Goal: Transaction & Acquisition: Purchase product/service

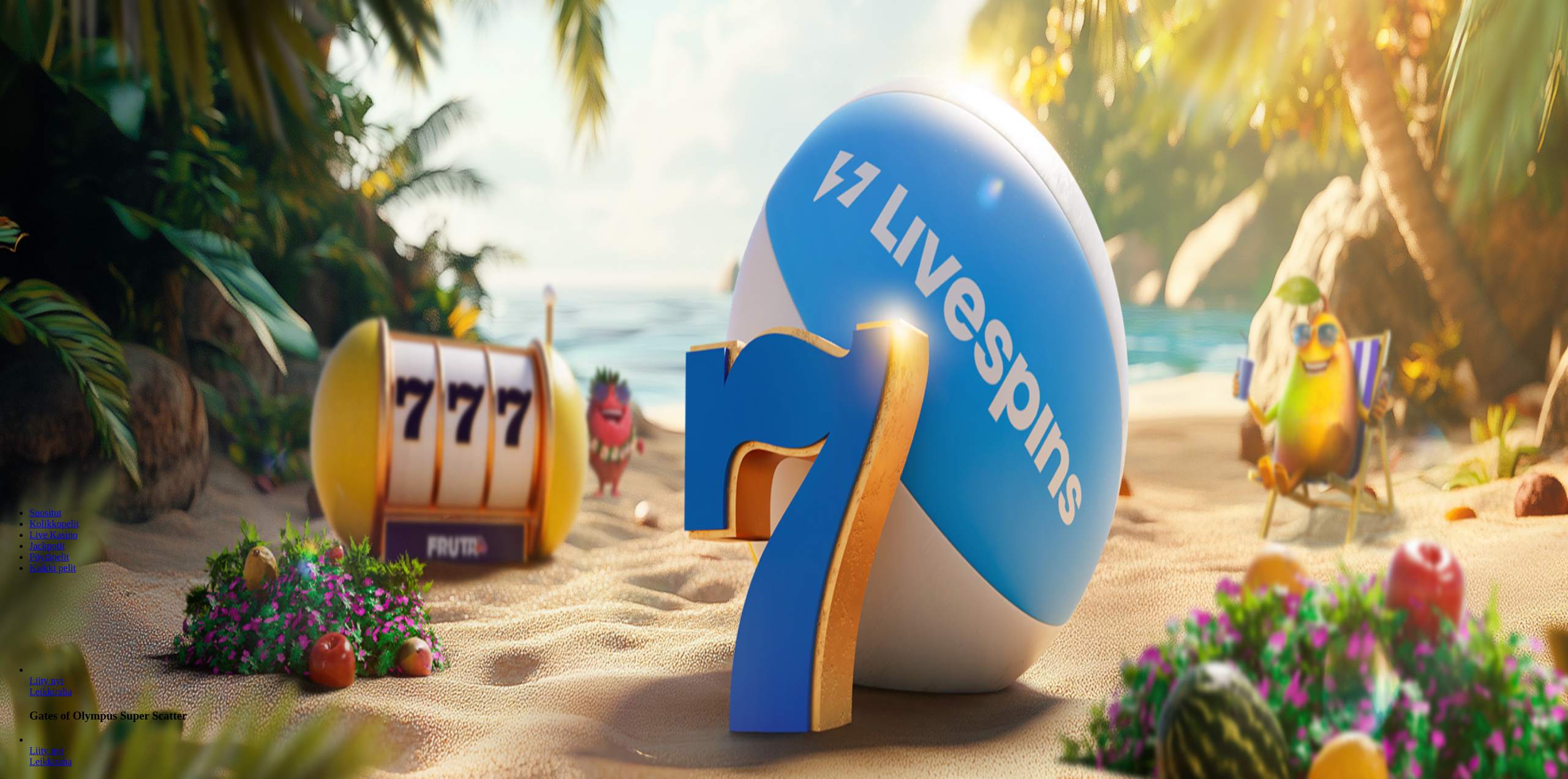
click at [452, 275] on div at bounding box center [784, 275] width 1558 height 0
click at [455, 275] on div at bounding box center [784, 275] width 1558 height 0
click at [78, 35] on img "Primary" at bounding box center [42, 20] width 74 height 31
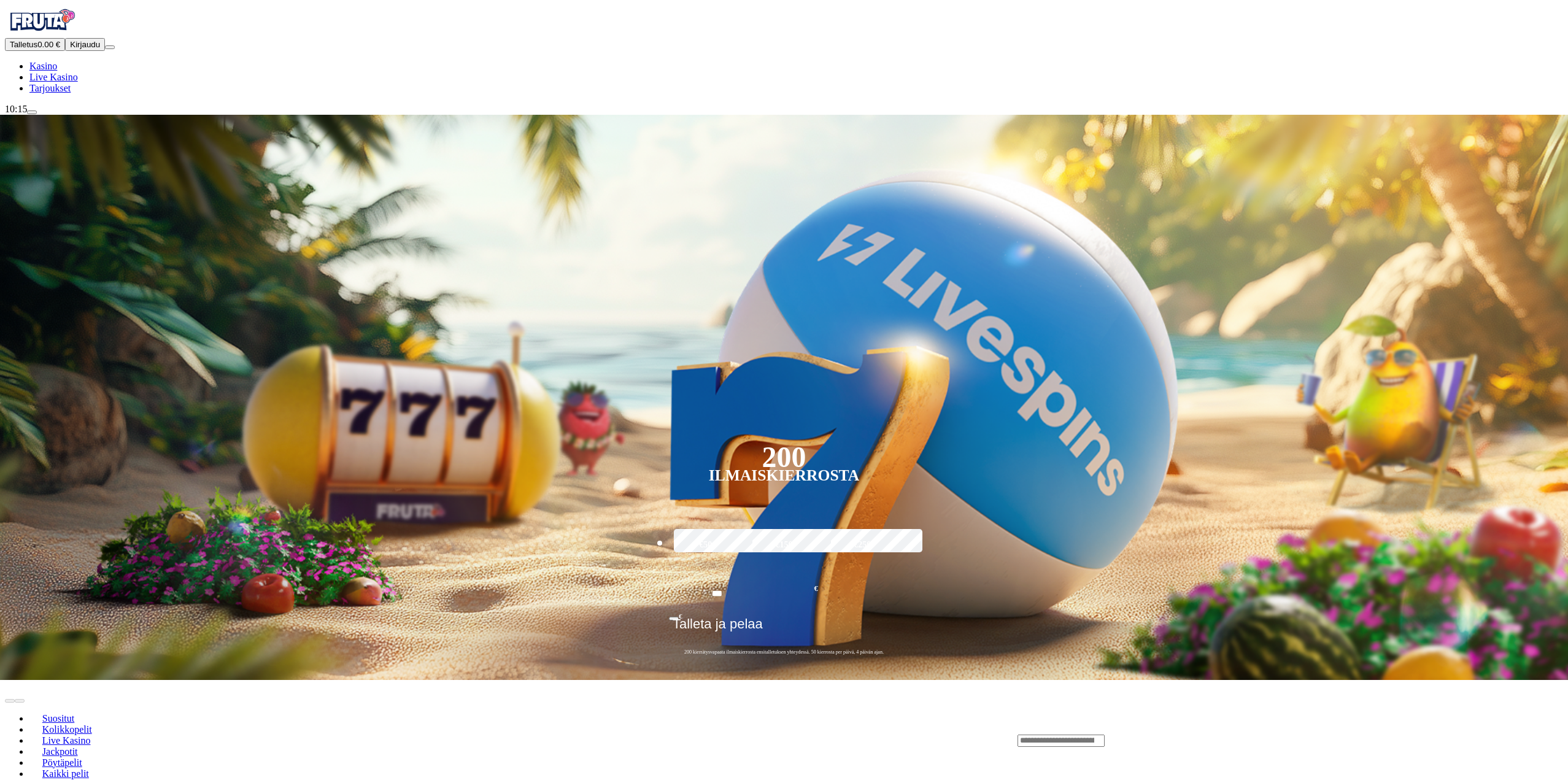
click at [78, 35] on img "Primary" at bounding box center [42, 20] width 74 height 31
drag, startPoint x: 81, startPoint y: 110, endPoint x: 122, endPoint y: 122, distance: 42.7
click at [37, 49] on span "Talletus" at bounding box center [24, 44] width 27 height 9
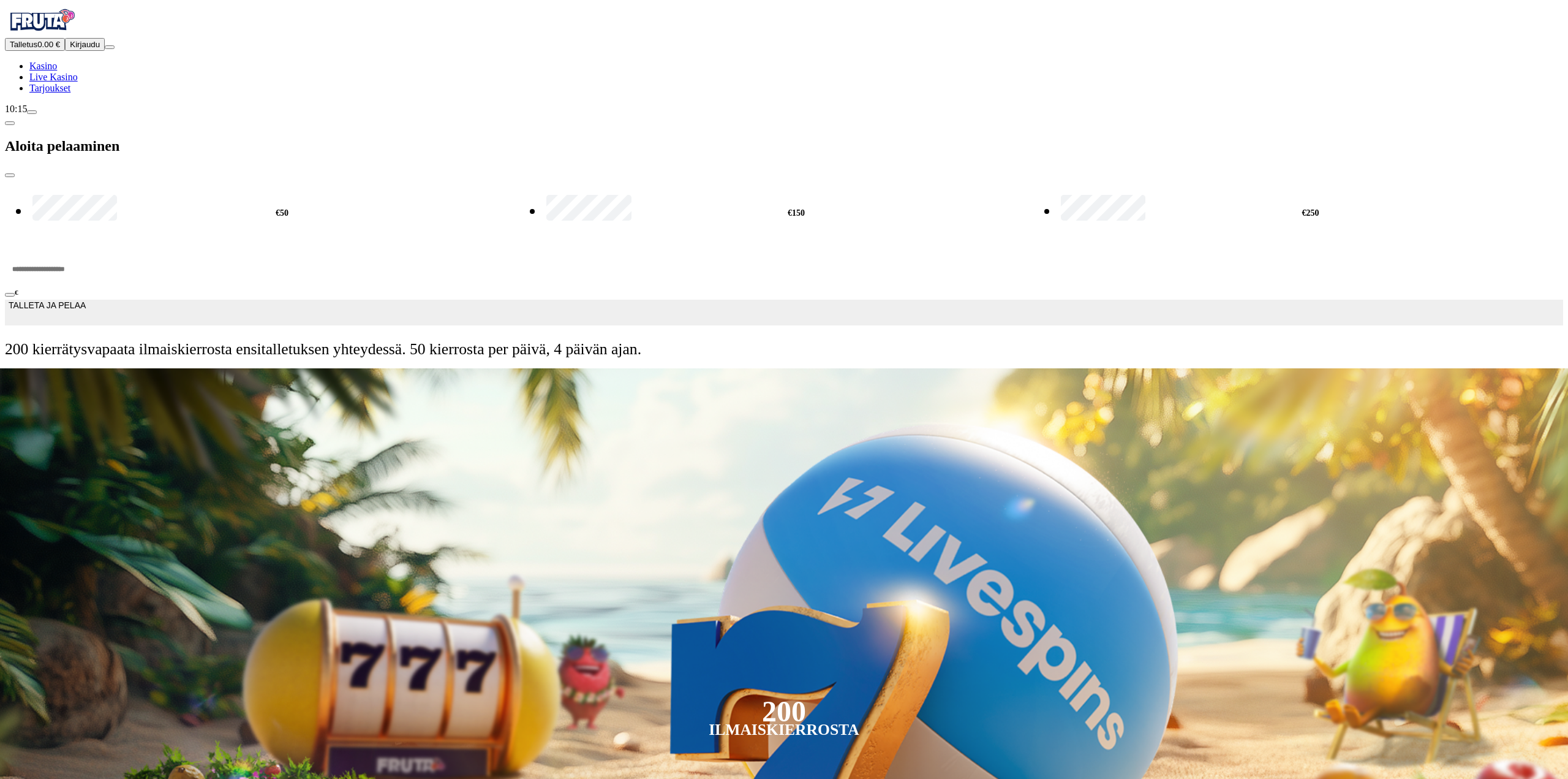
drag, startPoint x: 181, startPoint y: 102, endPoint x: 90, endPoint y: 100, distance: 91.0
click at [101, 98] on div "Talletus 0.00 € Kirjaudu Kasino Live Kasino Tarjoukset 10:15 Aloita pelaaminen …" at bounding box center [784, 187] width 1558 height 363
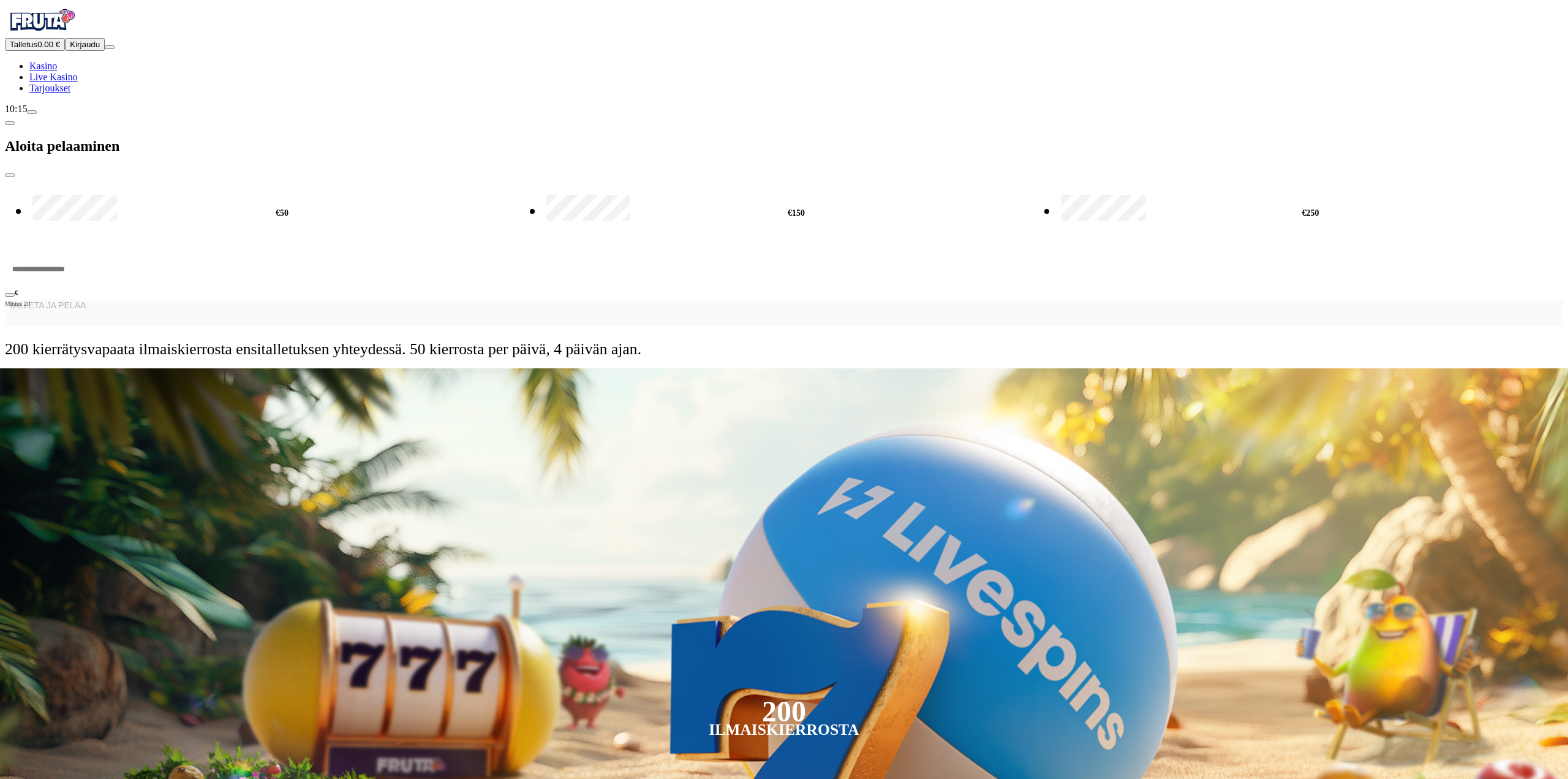
drag, startPoint x: 137, startPoint y: 91, endPoint x: 113, endPoint y: 90, distance: 24.0
click at [106, 89] on div "Talletus 0.00 € Kirjaudu Kasino Live Kasino Tarjoukset 10:15 Aloita pelaaminen …" at bounding box center [784, 187] width 1558 height 363
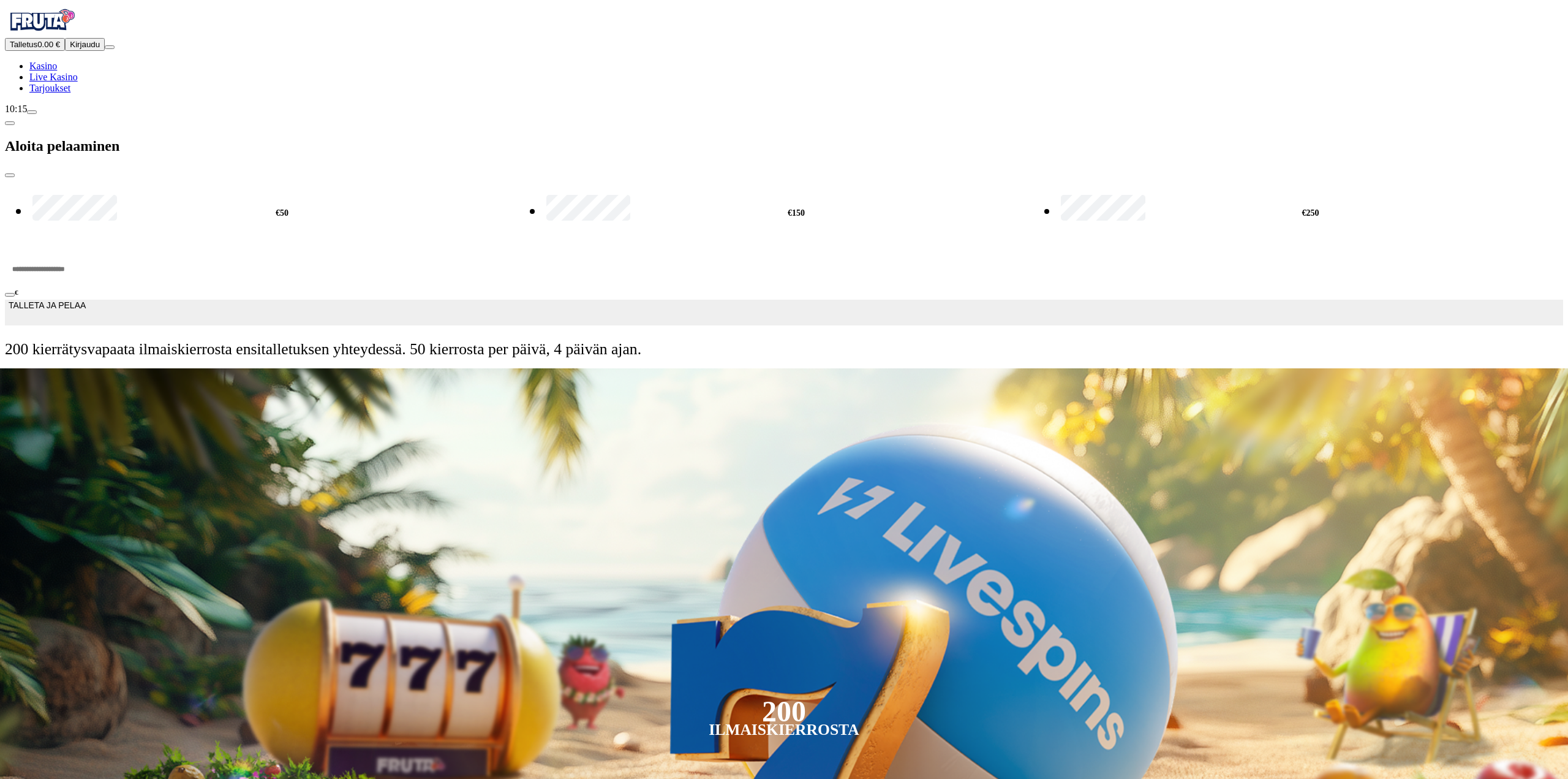
type input "**"
click at [297, 177] on form "€50 €150 €250 ** € TALLETA JA PELAA 200 kierrätysvapaata ilmaiskierrosta ensita…" at bounding box center [784, 273] width 1558 height 191
drag, startPoint x: 297, startPoint y: 154, endPoint x: 296, endPoint y: 164, distance: 10.0
click at [85, 300] on span "TALLETA JA PELAA" at bounding box center [47, 313] width 77 height 25
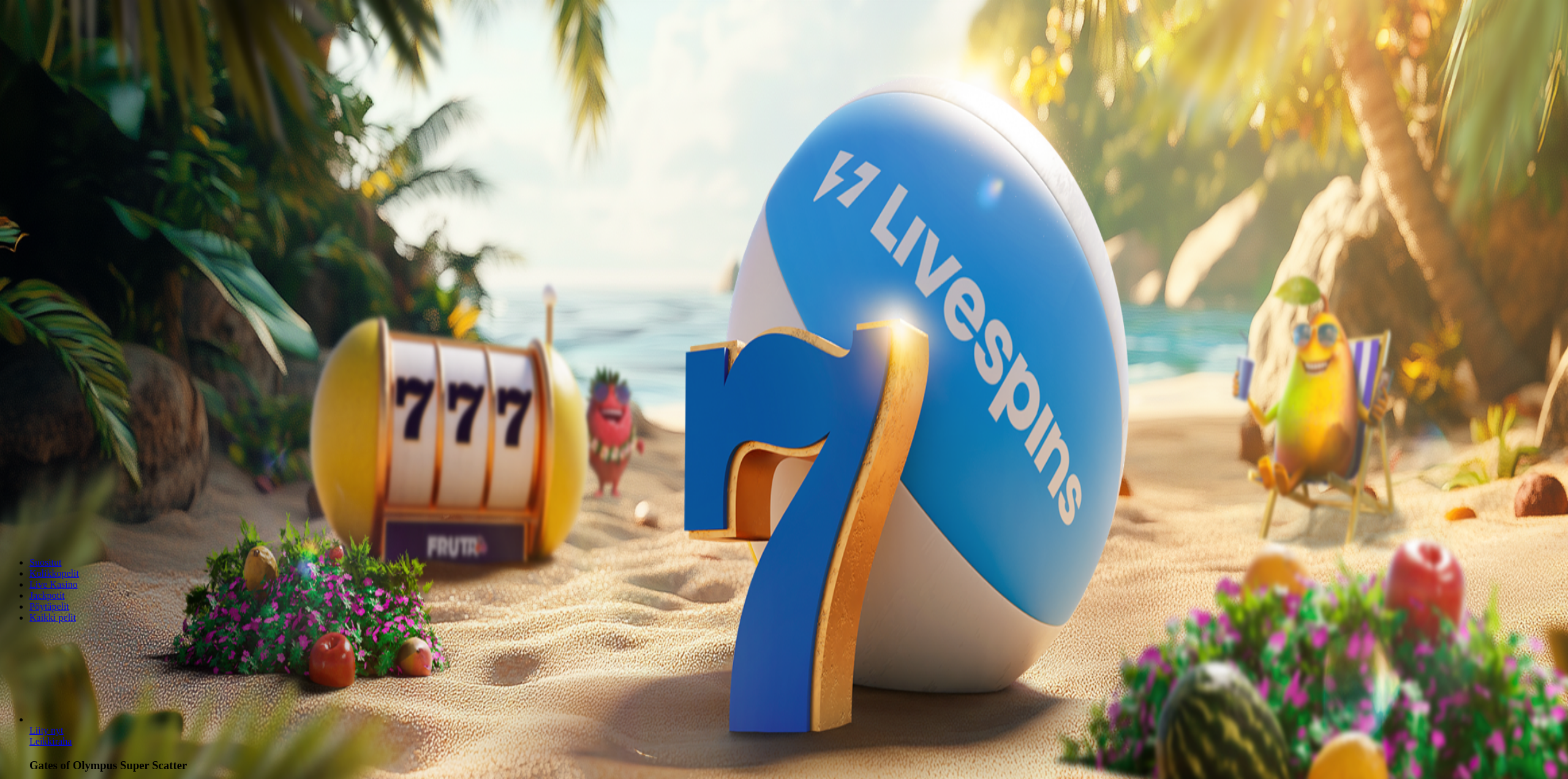
drag, startPoint x: 126, startPoint y: 96, endPoint x: 116, endPoint y: 99, distance: 10.4
click at [116, 99] on div "Talletus 0.00 € Kirjaudu Kasino Live Kasino Tarjoukset 10:16 Aloita pelaaminen …" at bounding box center [784, 164] width 1558 height 319
type input "**"
click at [83, 313] on span "TALLETA JA PELAA" at bounding box center [46, 318] width 74 height 9
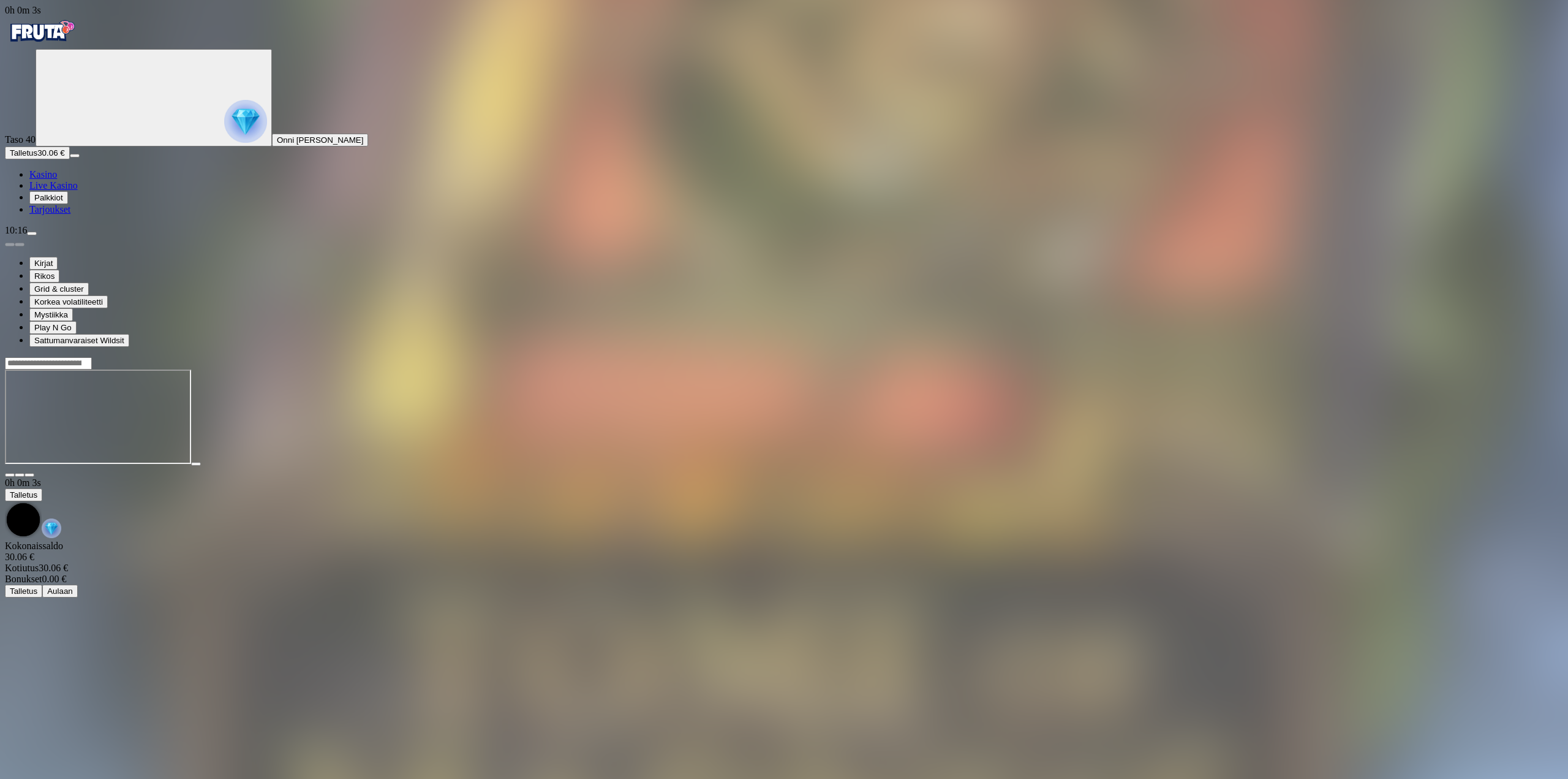
click at [29, 475] on span "fullscreen icon" at bounding box center [29, 475] width 0 height 0
click at [32, 234] on span "menu icon" at bounding box center [32, 234] width 0 height 0
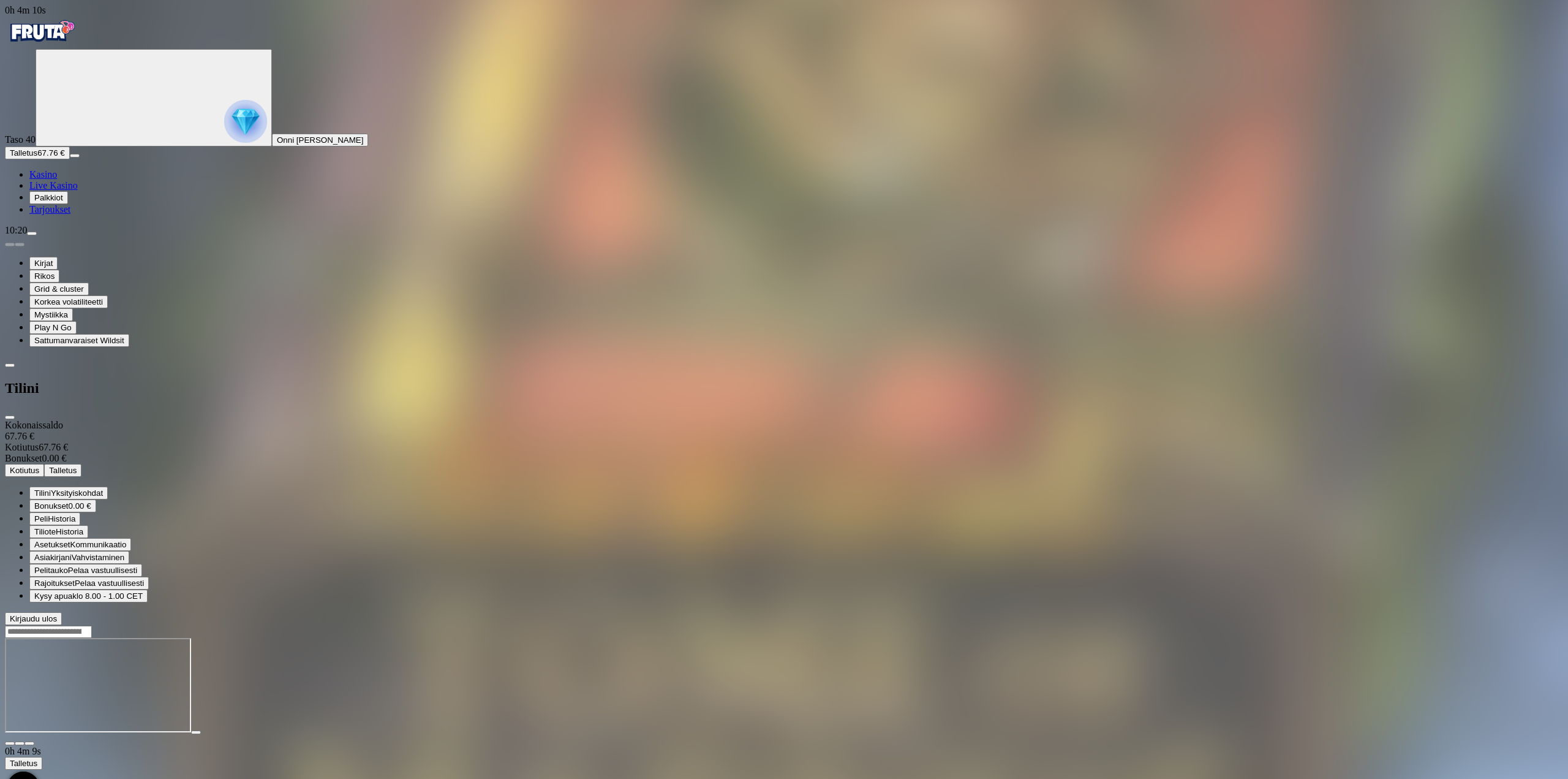
click at [44, 464] on button "Kotiutus" at bounding box center [25, 470] width 39 height 13
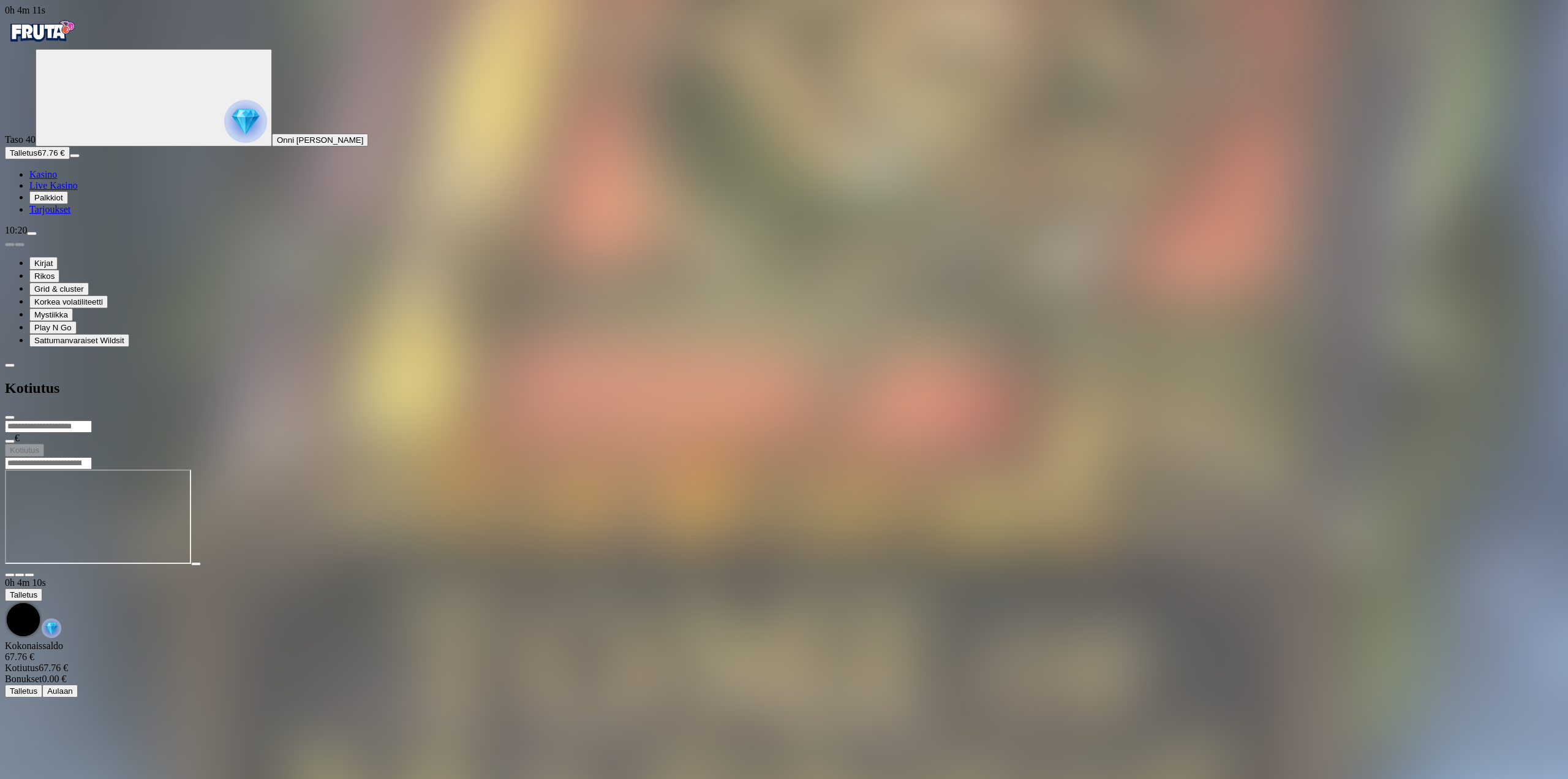
click at [92, 420] on input "number" at bounding box center [48, 426] width 87 height 12
type input "**"
click at [39, 446] on span "Kotiutus" at bounding box center [24, 450] width 29 height 9
click at [10, 418] on span "close icon" at bounding box center [10, 418] width 0 height 0
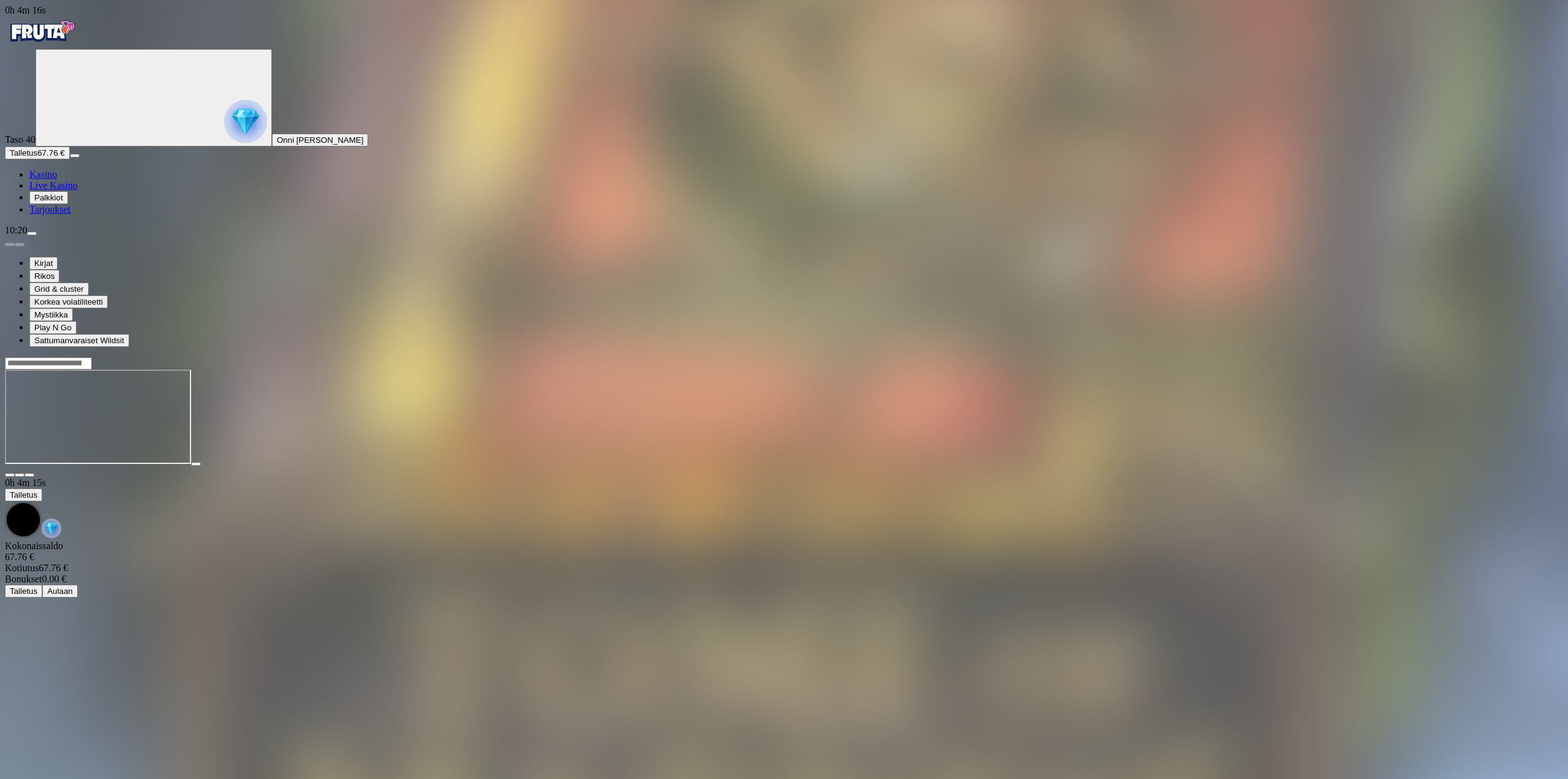
click at [35, 473] on button "button" at bounding box center [29, 475] width 10 height 4
drag, startPoint x: 1470, startPoint y: 102, endPoint x: 1470, endPoint y: 176, distance: 74.0
click at [29, 475] on span "fullscreen icon" at bounding box center [29, 475] width 0 height 0
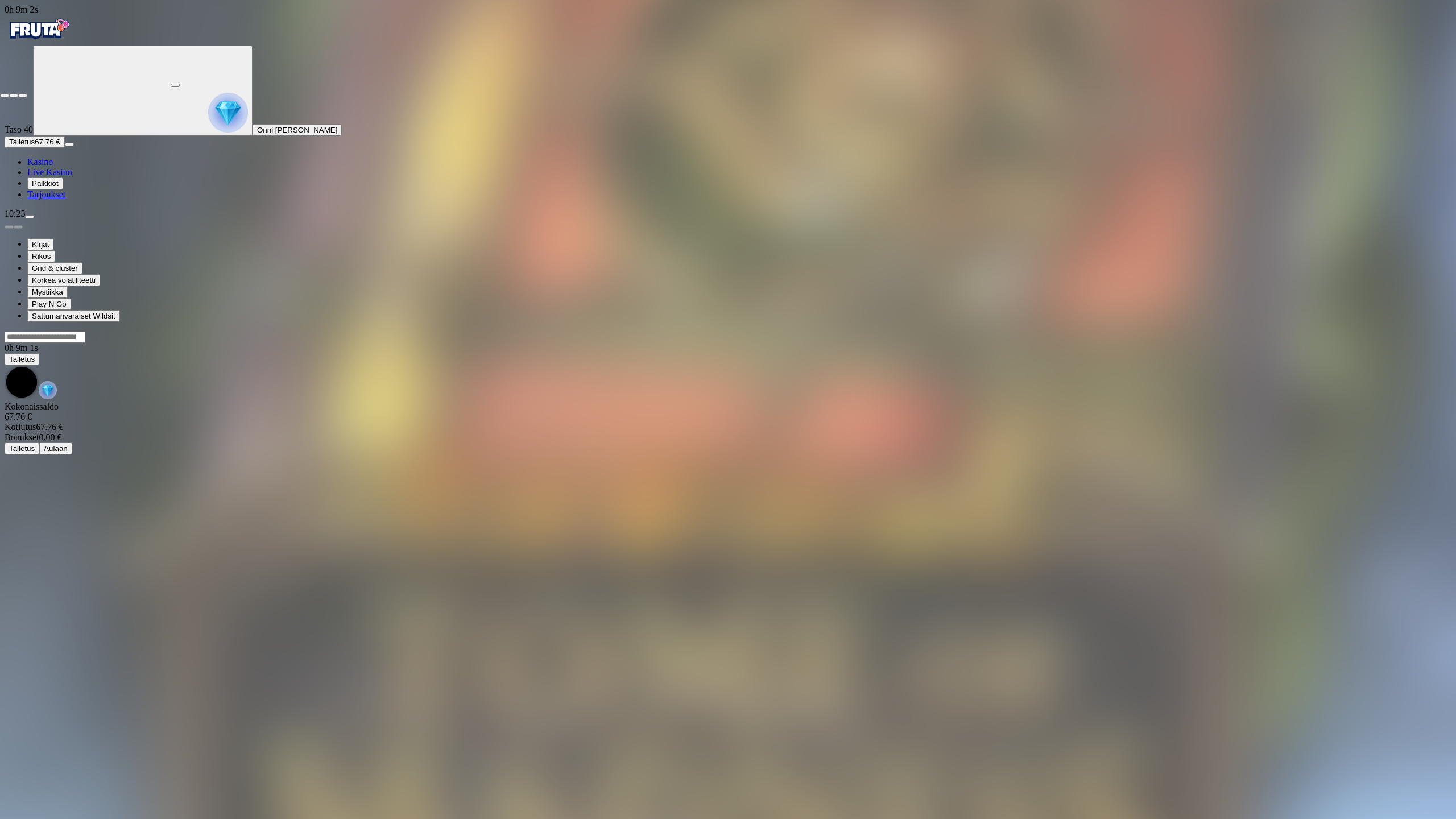
click at [23, 96] on span "fullscreen-exit icon" at bounding box center [23, 96] width 0 height 0
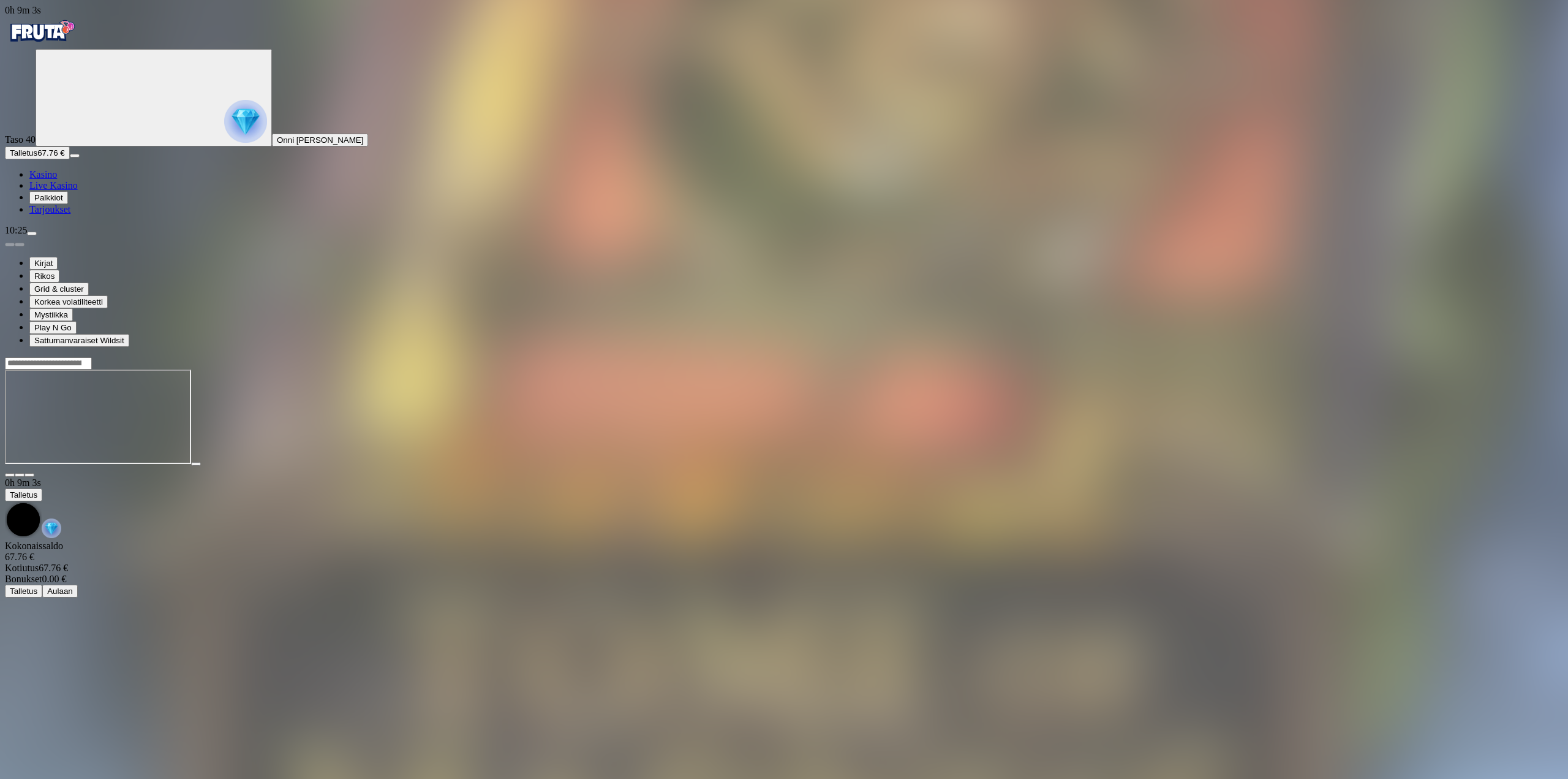
click at [10, 475] on span "close icon" at bounding box center [10, 475] width 0 height 0
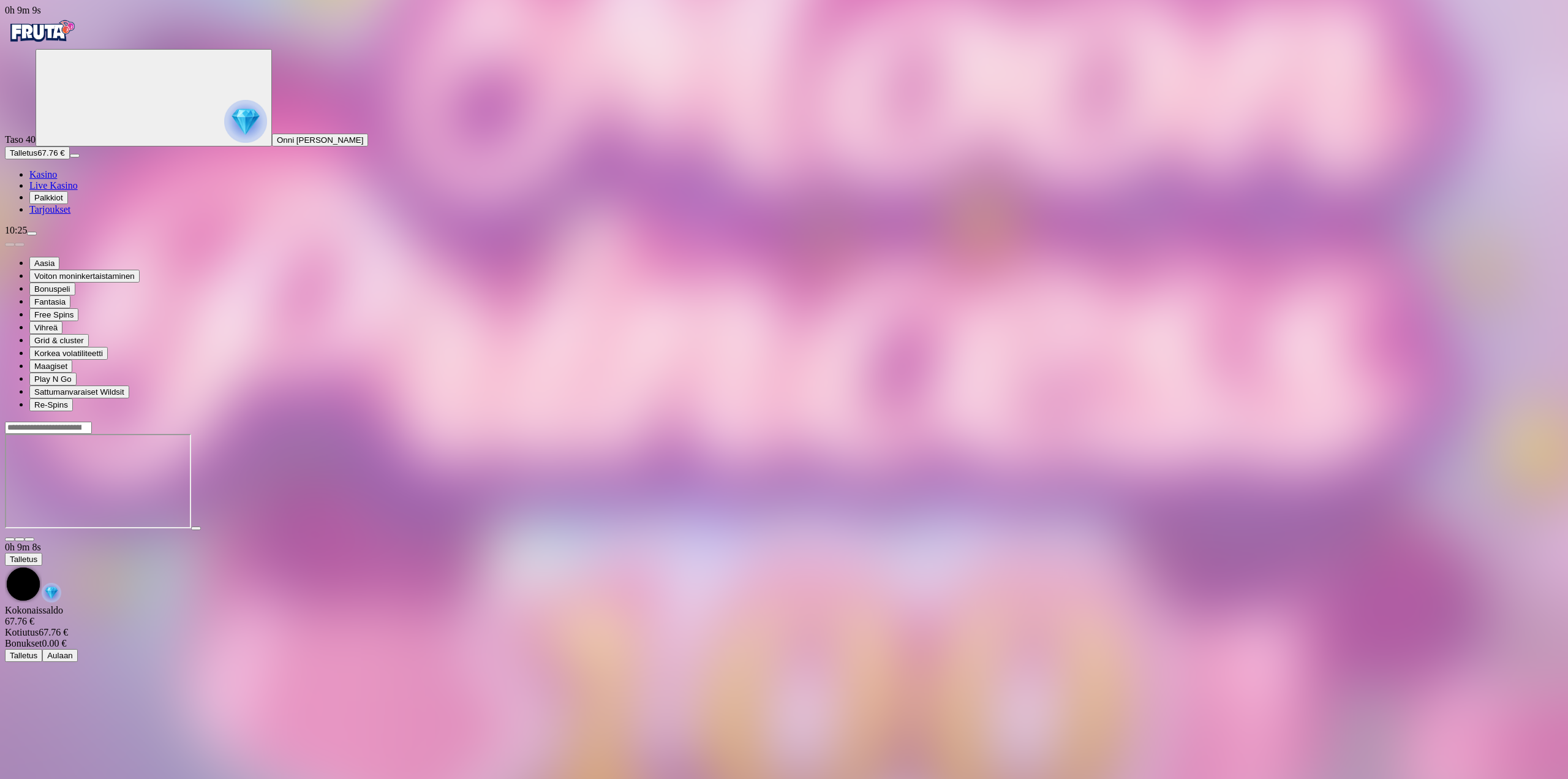
click at [29, 539] on span "fullscreen icon" at bounding box center [29, 539] width 0 height 0
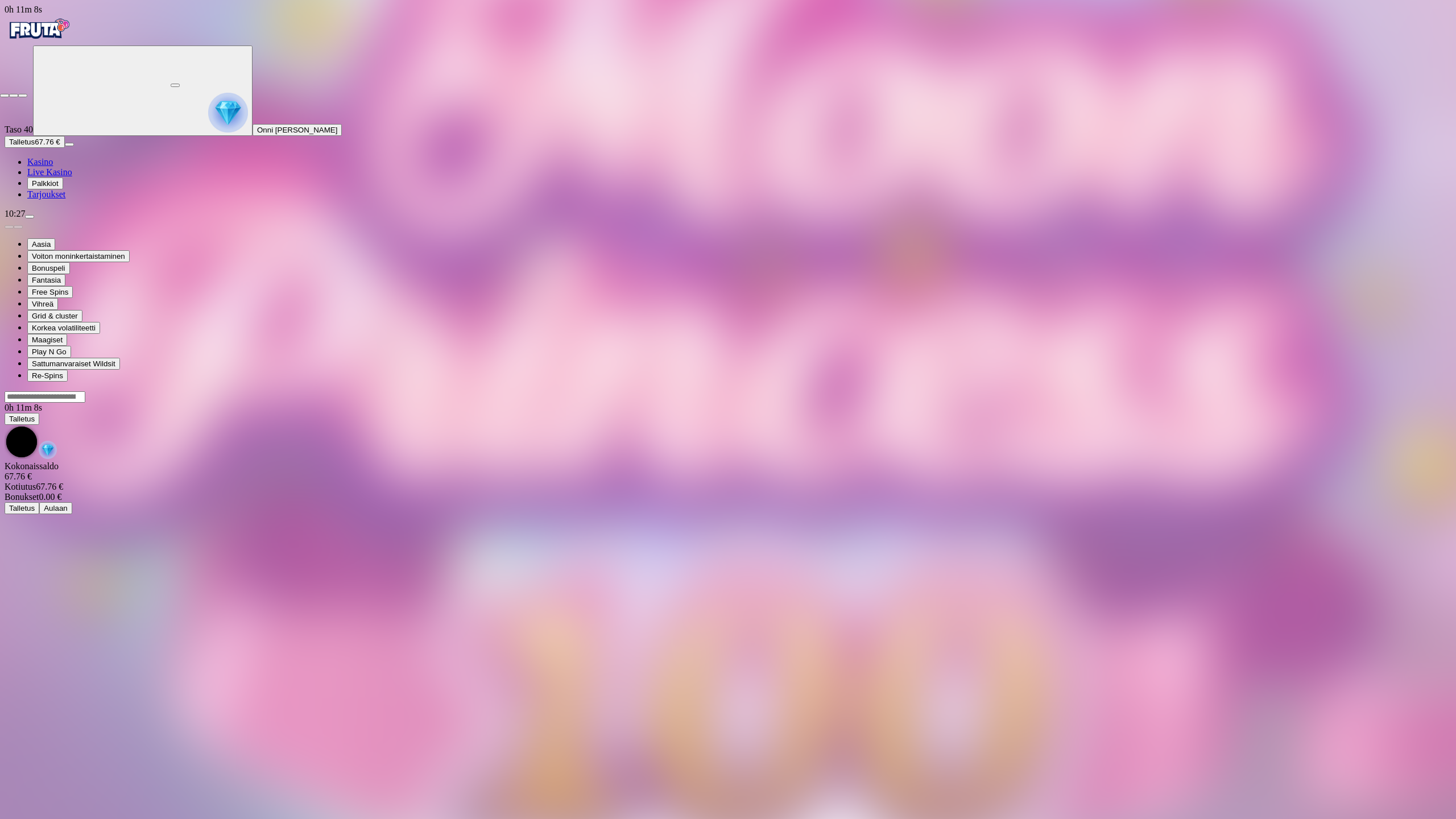
click at [5, 96] on span "close icon" at bounding box center [5, 96] width 0 height 0
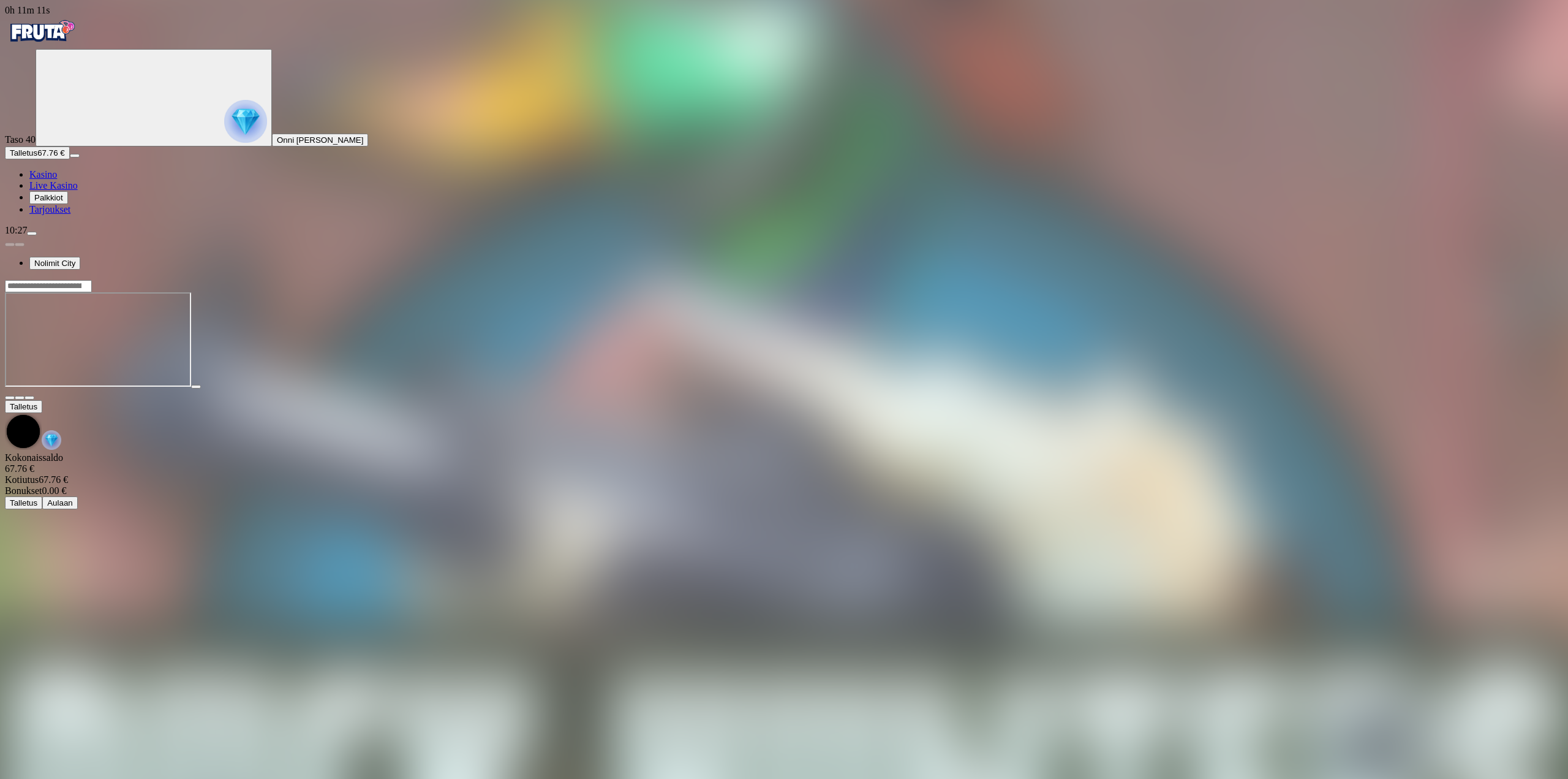
click at [1483, 279] on div at bounding box center [784, 339] width 1558 height 121
click at [1473, 279] on div at bounding box center [784, 339] width 1558 height 121
click at [1476, 279] on div at bounding box center [784, 339] width 1558 height 121
drag, startPoint x: 1476, startPoint y: 112, endPoint x: 1473, endPoint y: 185, distance: 73.1
click at [29, 397] on span "fullscreen icon" at bounding box center [29, 397] width 0 height 0
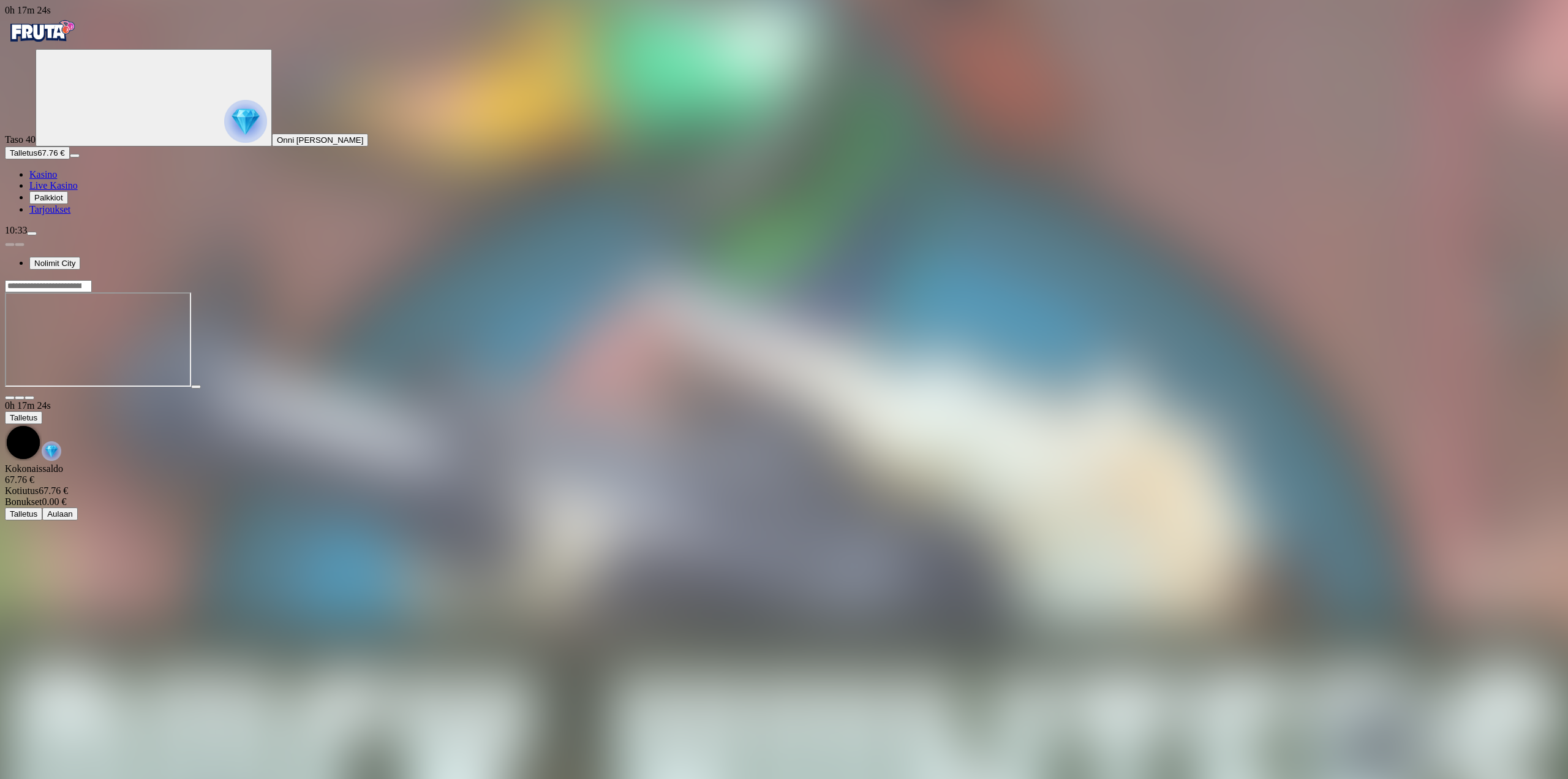
drag, startPoint x: 87, startPoint y: 23, endPoint x: 90, endPoint y: 15, distance: 8.5
click at [87, 23] on div "Primary" at bounding box center [784, 32] width 1558 height 33
click at [78, 35] on img "Primary" at bounding box center [42, 31] width 74 height 31
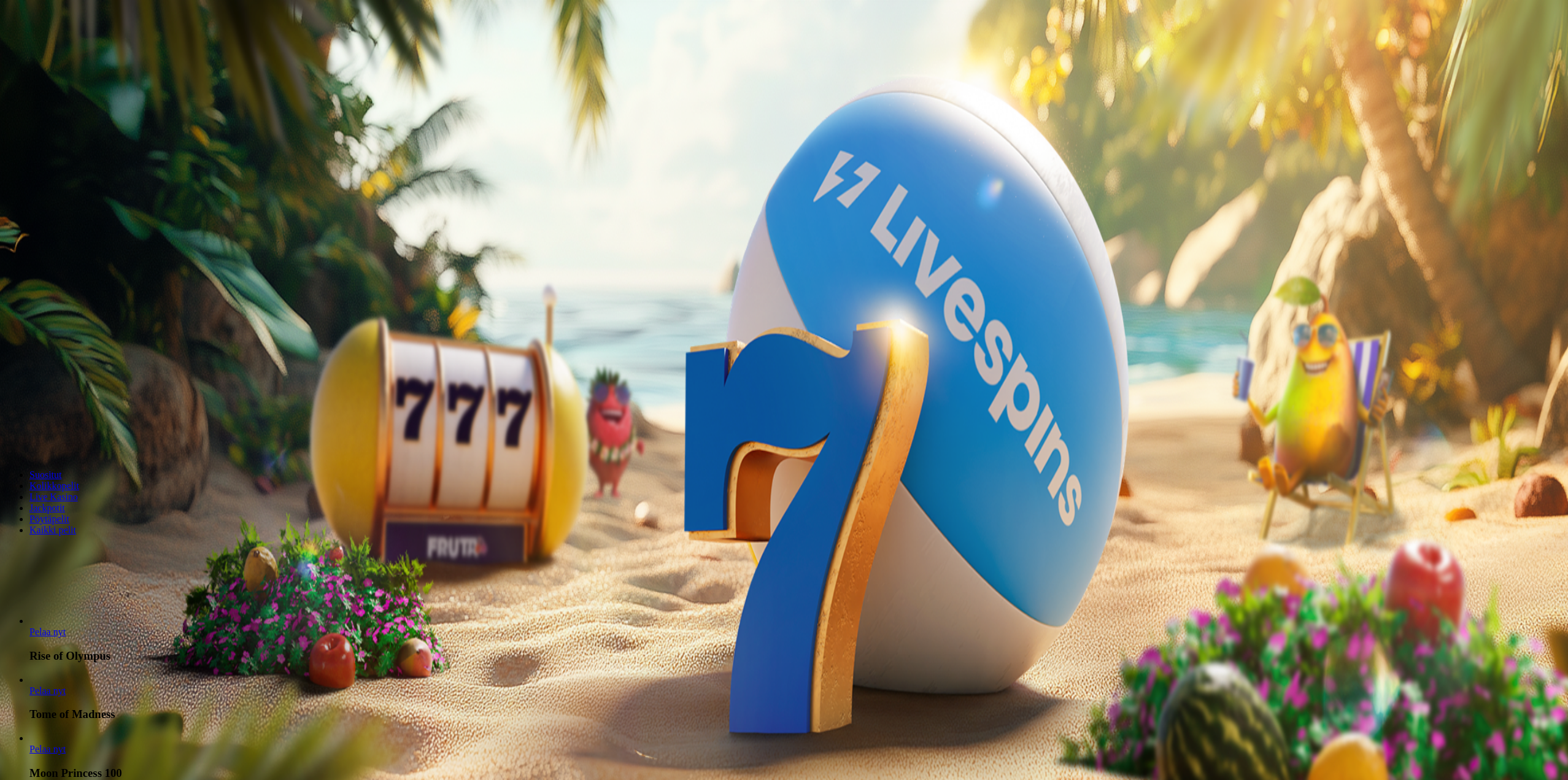
click at [37, 157] on span "Talletus" at bounding box center [24, 153] width 27 height 9
drag, startPoint x: 172, startPoint y: 268, endPoint x: 102, endPoint y: 257, distance: 70.9
click at [102, 257] on div "0h 17m 31s Taso 40 Onni Johannes Kauppinen 0.31 € Talletus 0.31 € Kasino Live K…" at bounding box center [786, 603] width 1561 height 1195
type input "**"
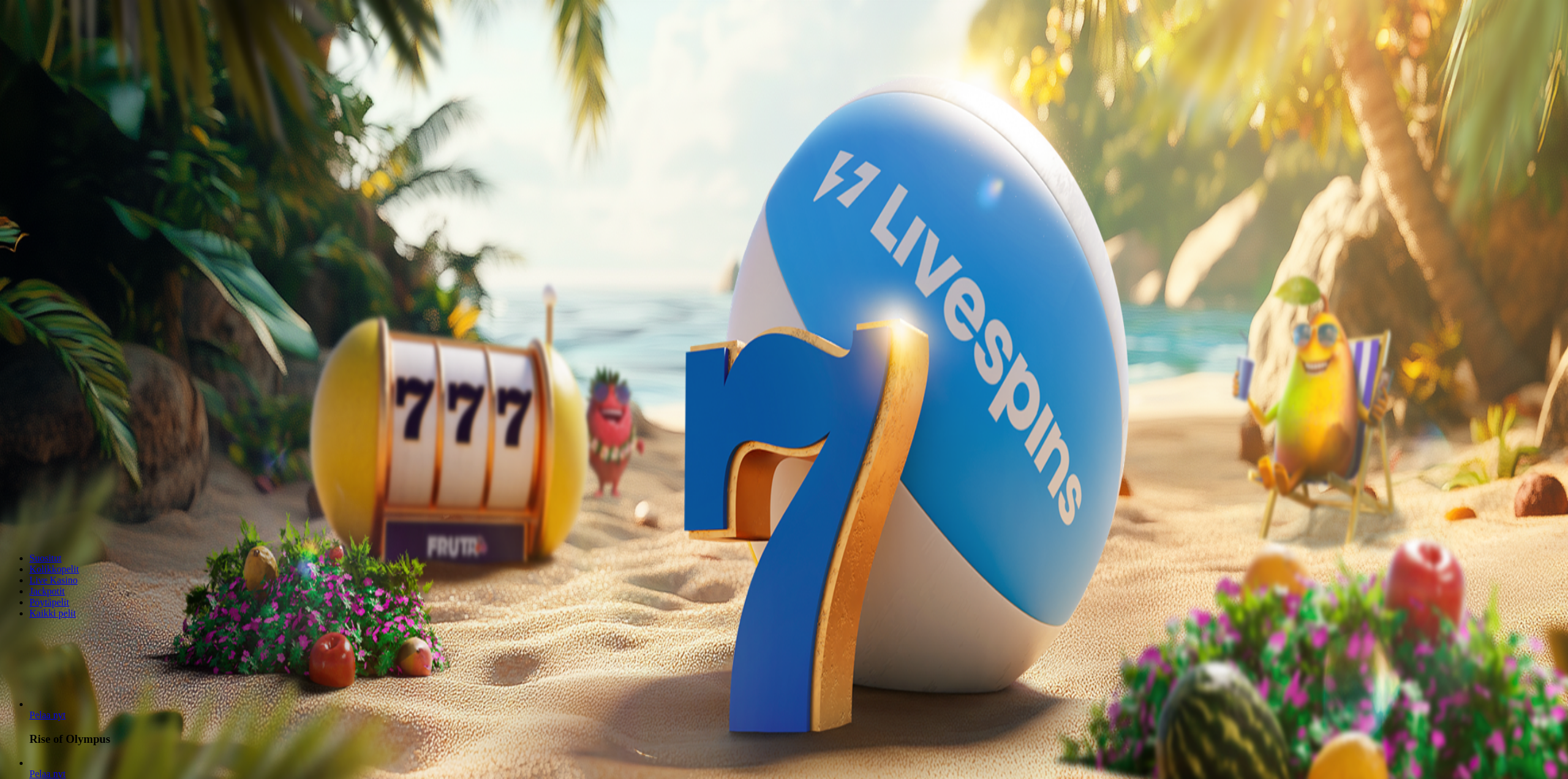
click at [719, 329] on div at bounding box center [784, 329] width 1558 height 0
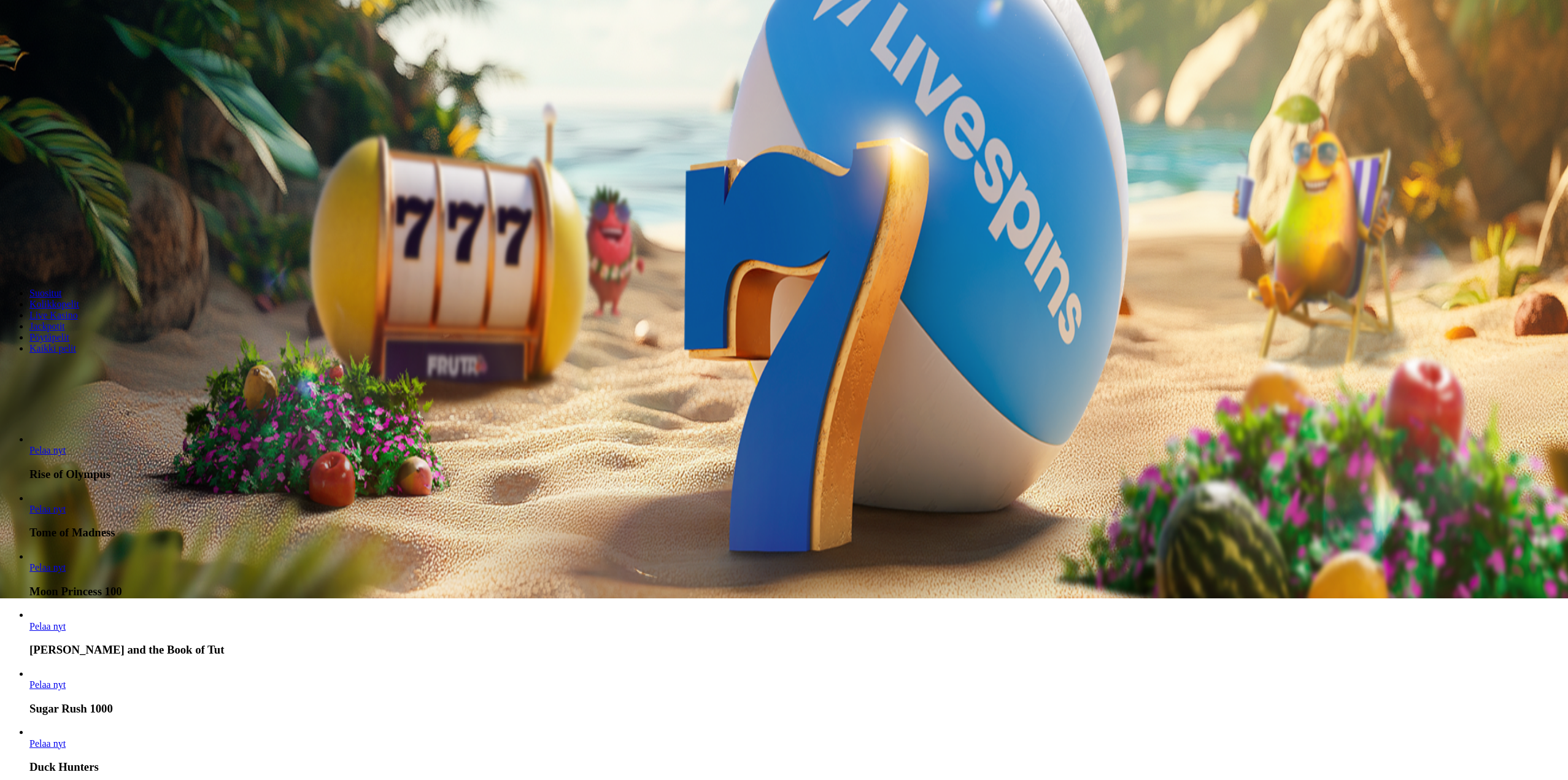
scroll to position [184, 0]
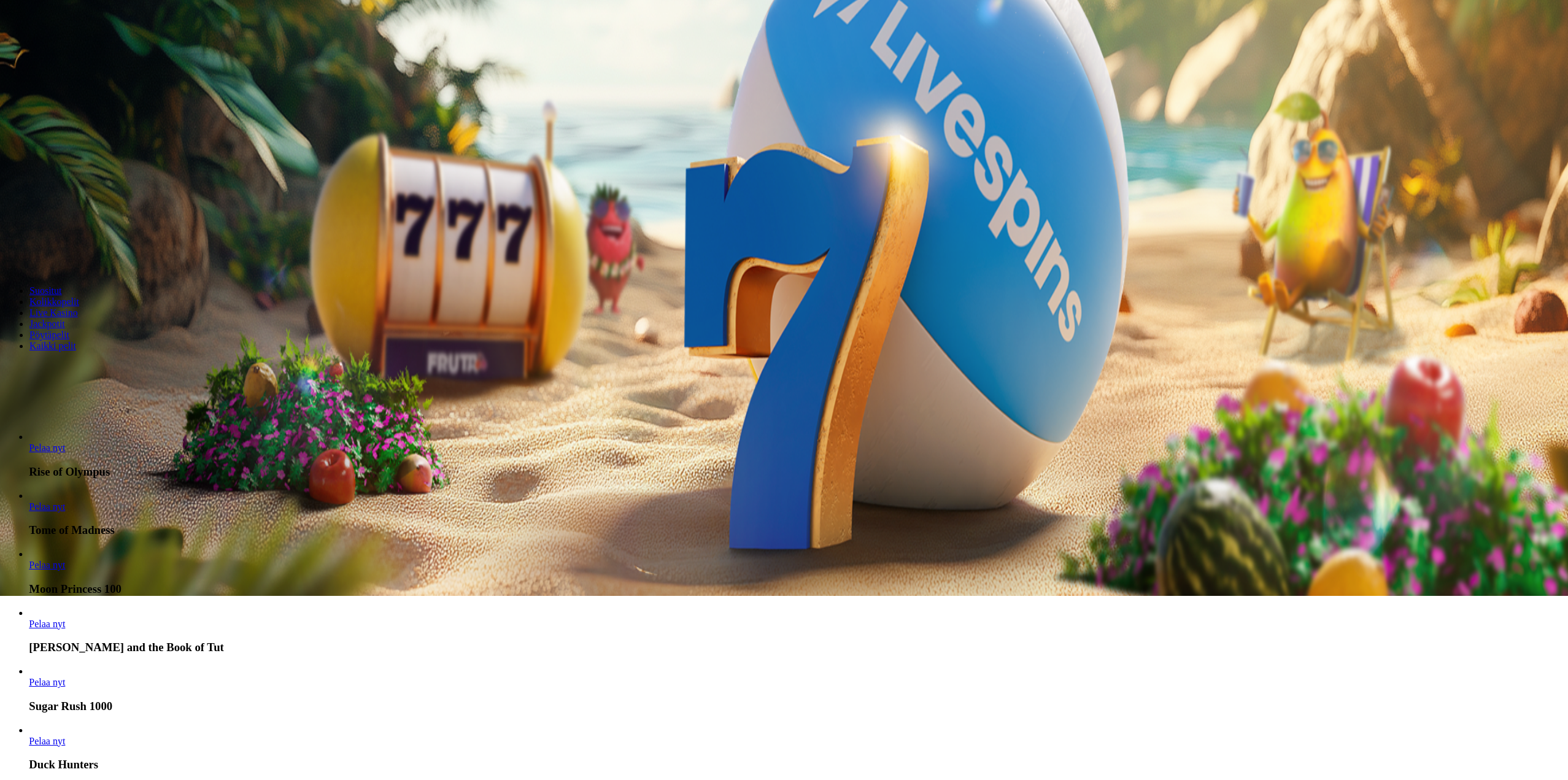
click at [65, 559] on link "Pelaa nyt" at bounding box center [46, 564] width 36 height 10
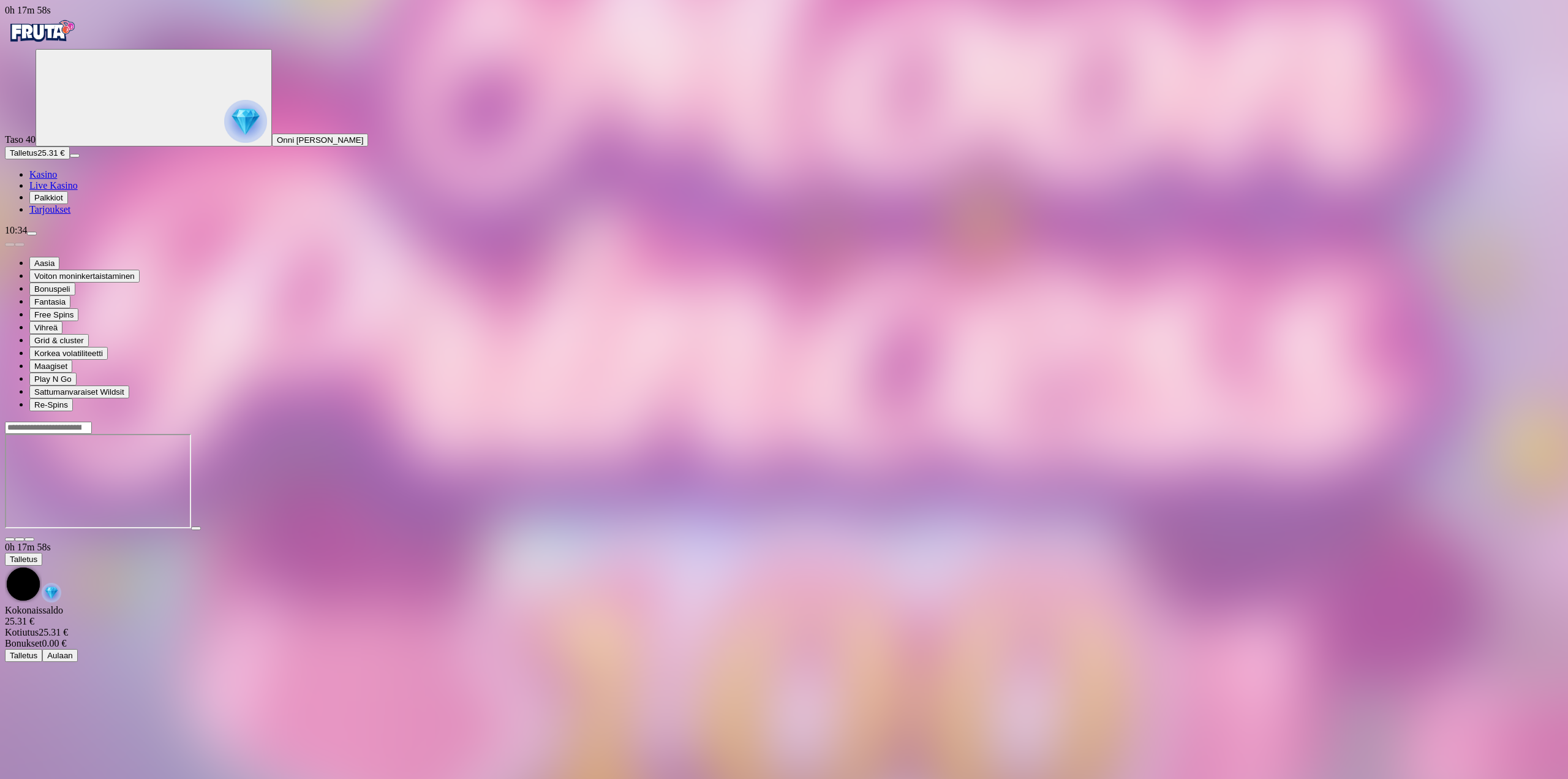
drag, startPoint x: 1475, startPoint y: 114, endPoint x: 1473, endPoint y: 187, distance: 73.0
click at [35, 538] on button "button" at bounding box center [29, 540] width 10 height 4
click at [70, 159] on button "Talletus 25.31 €" at bounding box center [38, 153] width 65 height 13
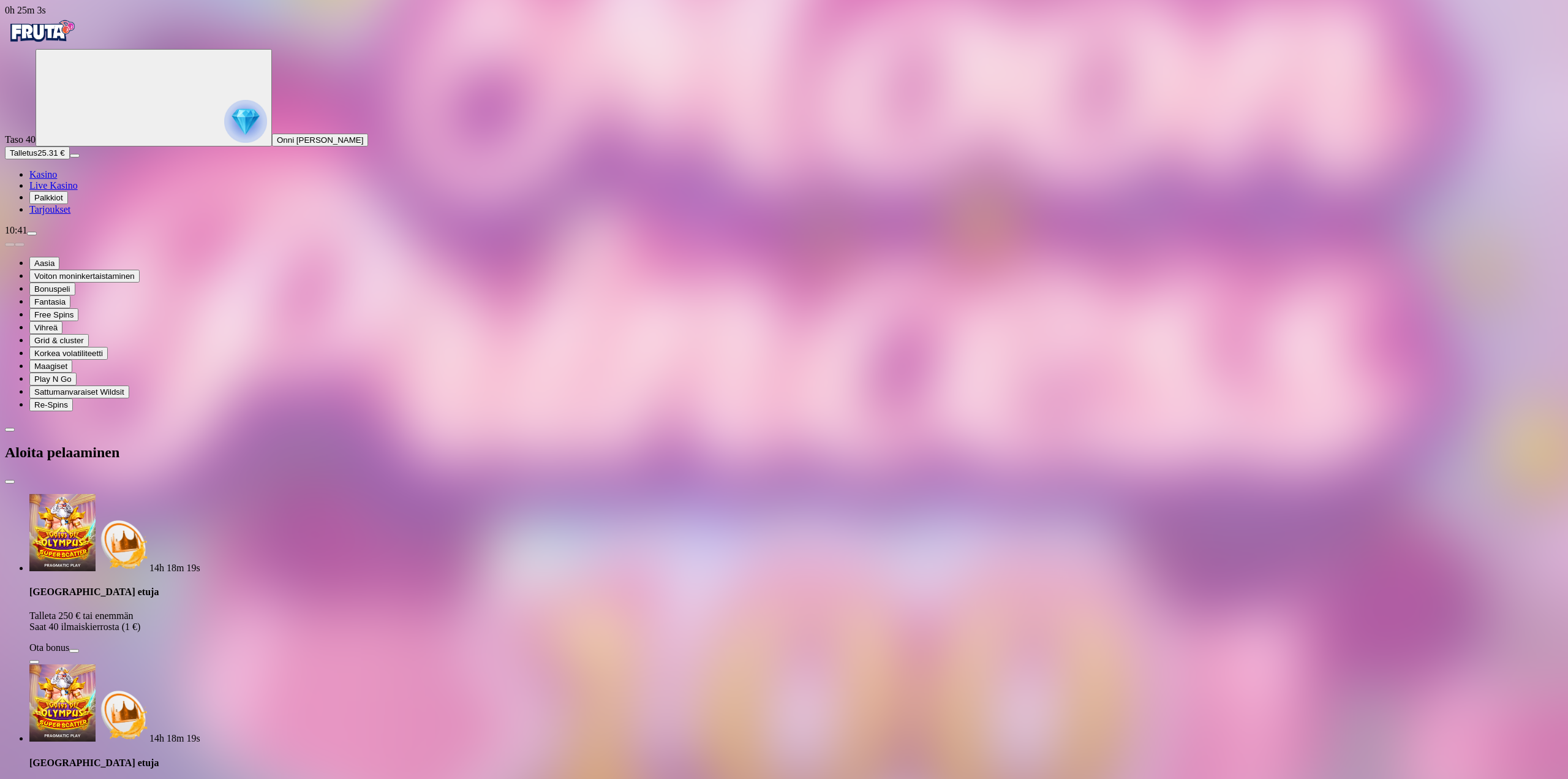
drag, startPoint x: 137, startPoint y: 271, endPoint x: 128, endPoint y: 264, distance: 11.4
click at [130, 266] on div "0h 25m 3s Taso 40 Onni Johannes Kauppinen Talletus 25.31 € Kasino Live Kasino P…" at bounding box center [784, 695] width 1558 height 1379
drag, startPoint x: 211, startPoint y: 257, endPoint x: 113, endPoint y: 263, distance: 98.2
click at [132, 260] on div "0h 25m 3s Taso 40 Onni Johannes Kauppinen Talletus 25.31 € Kasino Live Kasino P…" at bounding box center [784, 695] width 1558 height 1379
type input "**"
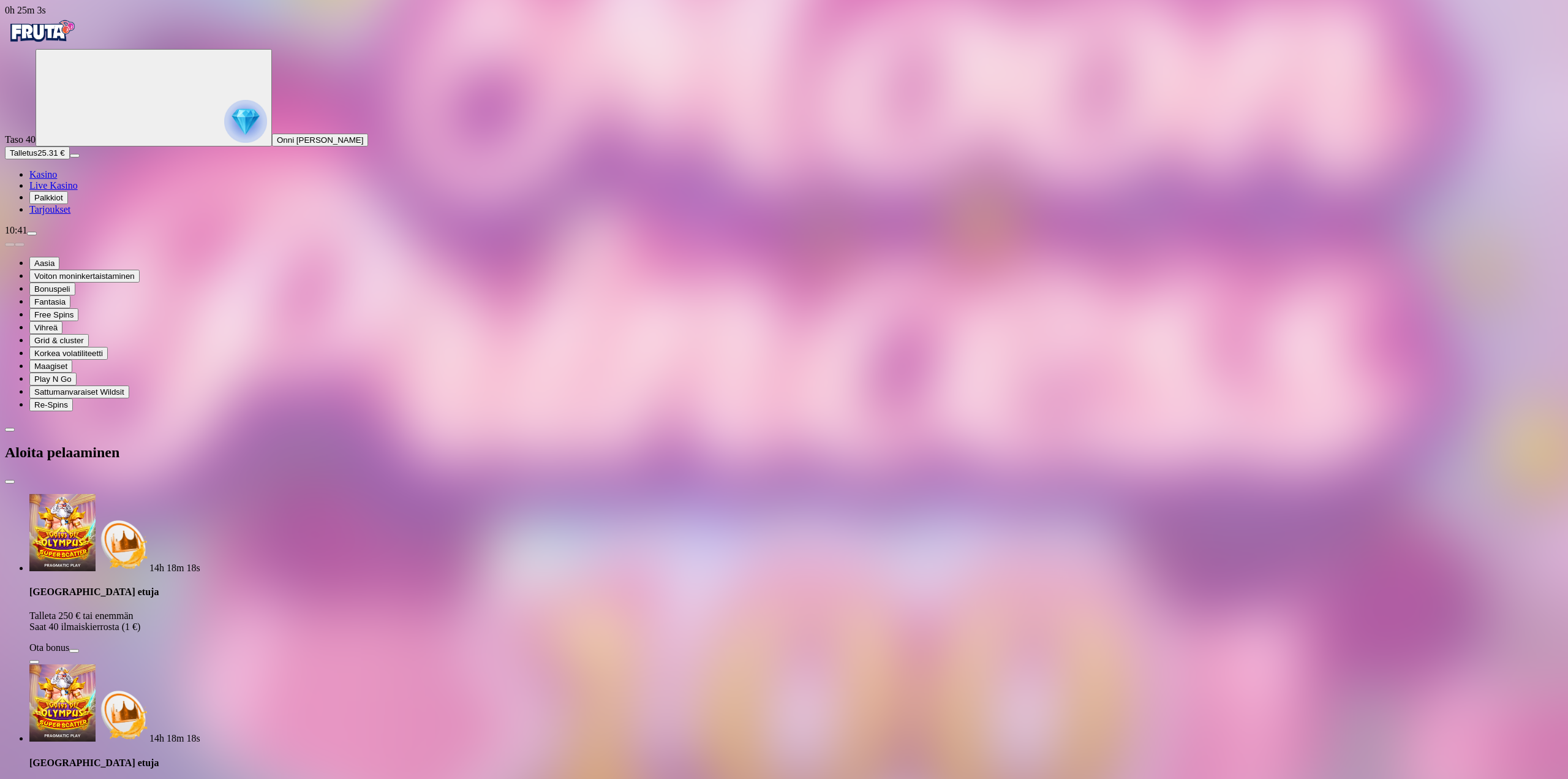
drag, startPoint x: 213, startPoint y: 299, endPoint x: 223, endPoint y: 300, distance: 10.0
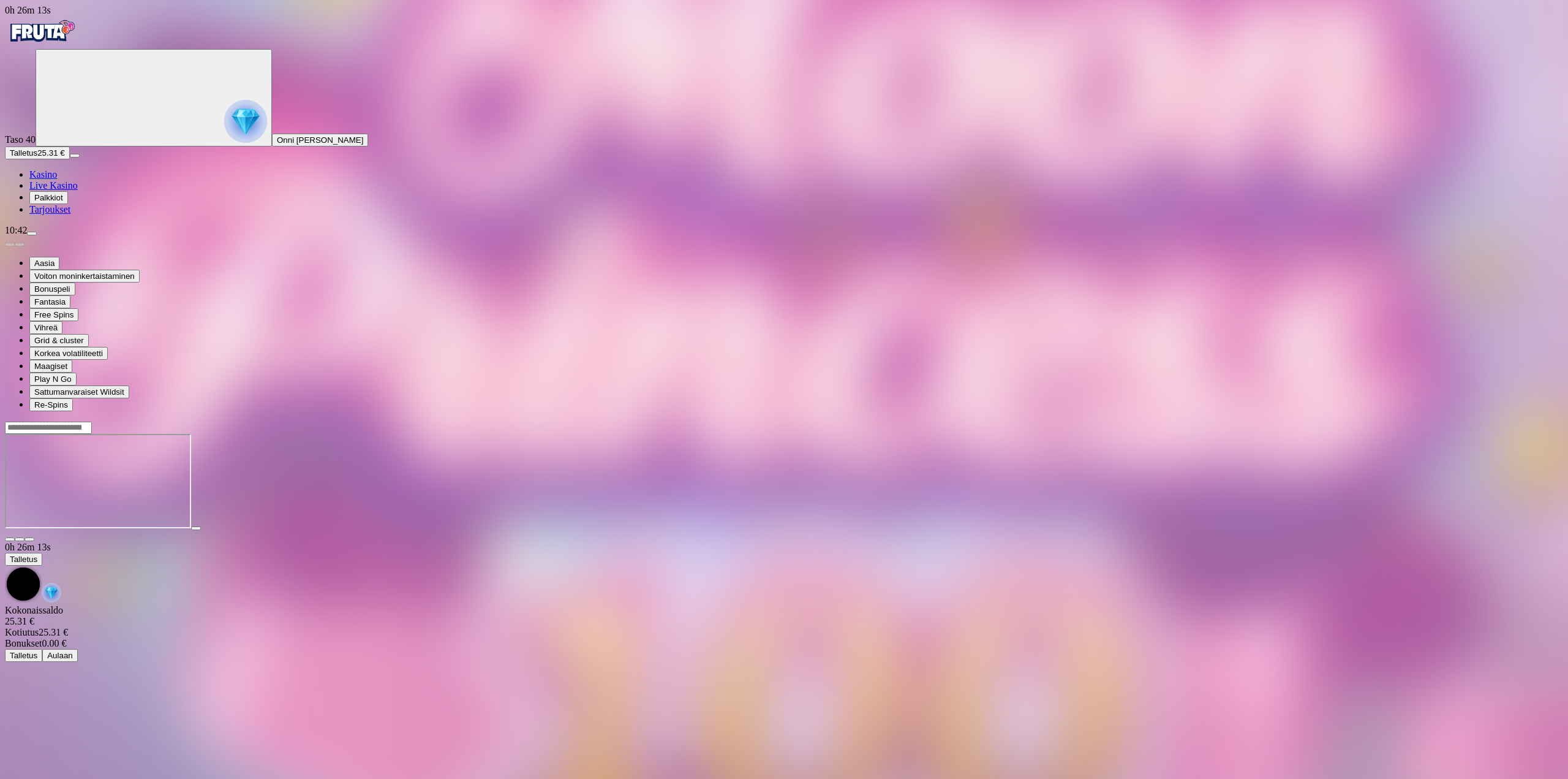
click at [35, 538] on button "button" at bounding box center [29, 540] width 10 height 4
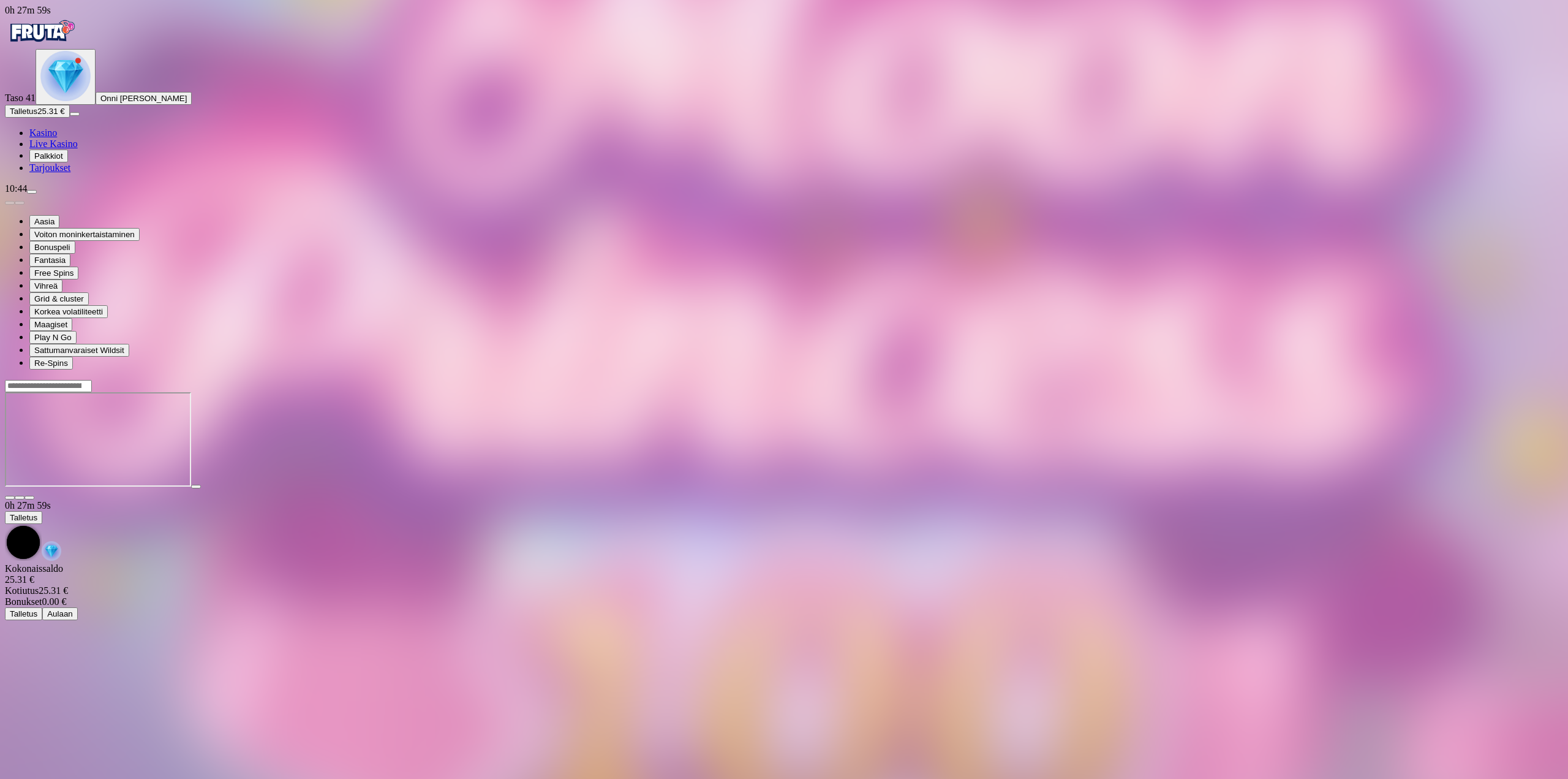
drag, startPoint x: 119, startPoint y: 746, endPoint x: 115, endPoint y: 752, distance: 7.2
click at [32, 192] on span "menu icon" at bounding box center [32, 192] width 0 height 0
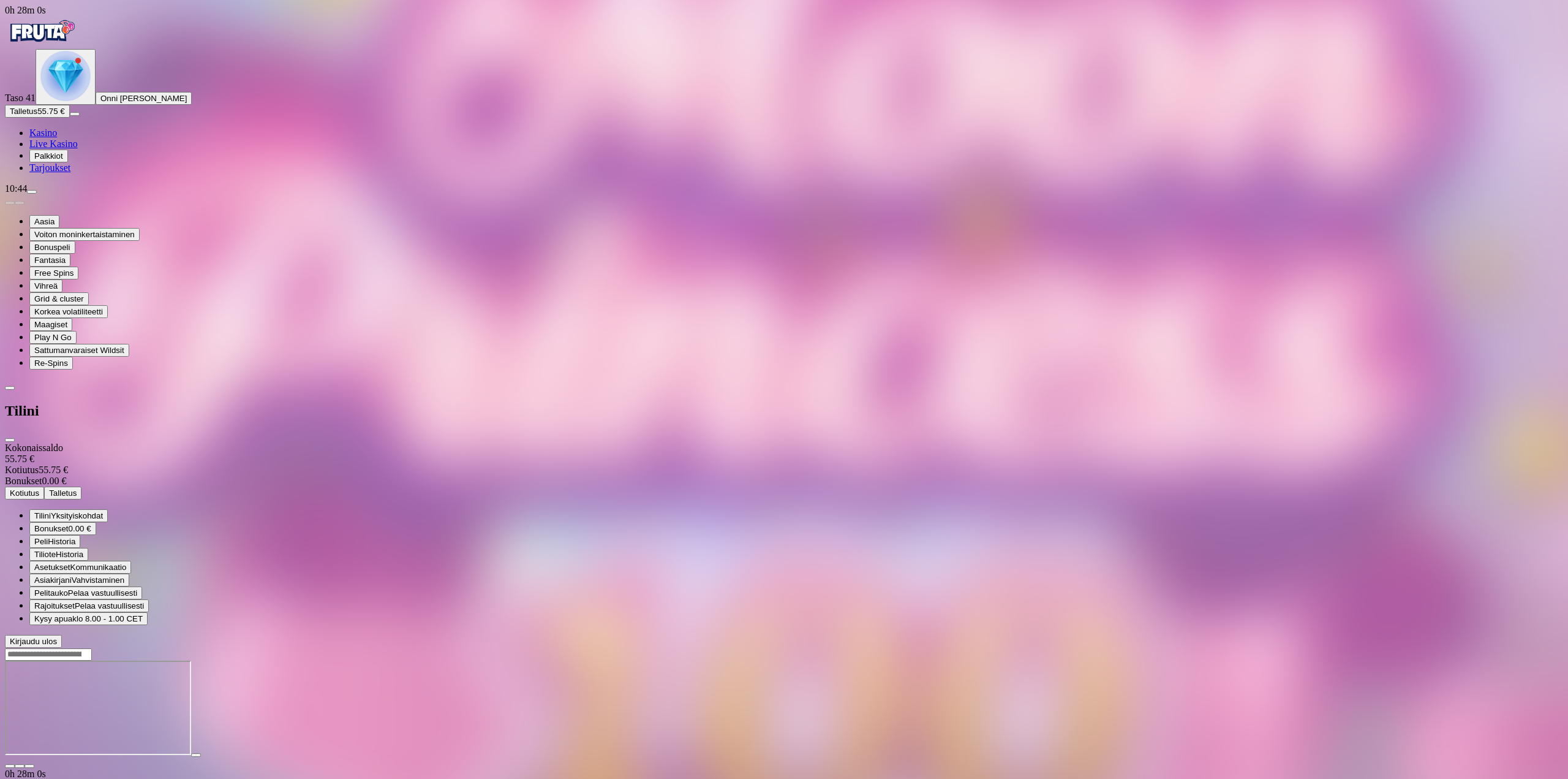
drag, startPoint x: 203, startPoint y: 137, endPoint x: 205, endPoint y: 144, distance: 7.3
click at [39, 488] on span "Kotiutus" at bounding box center [24, 493] width 29 height 9
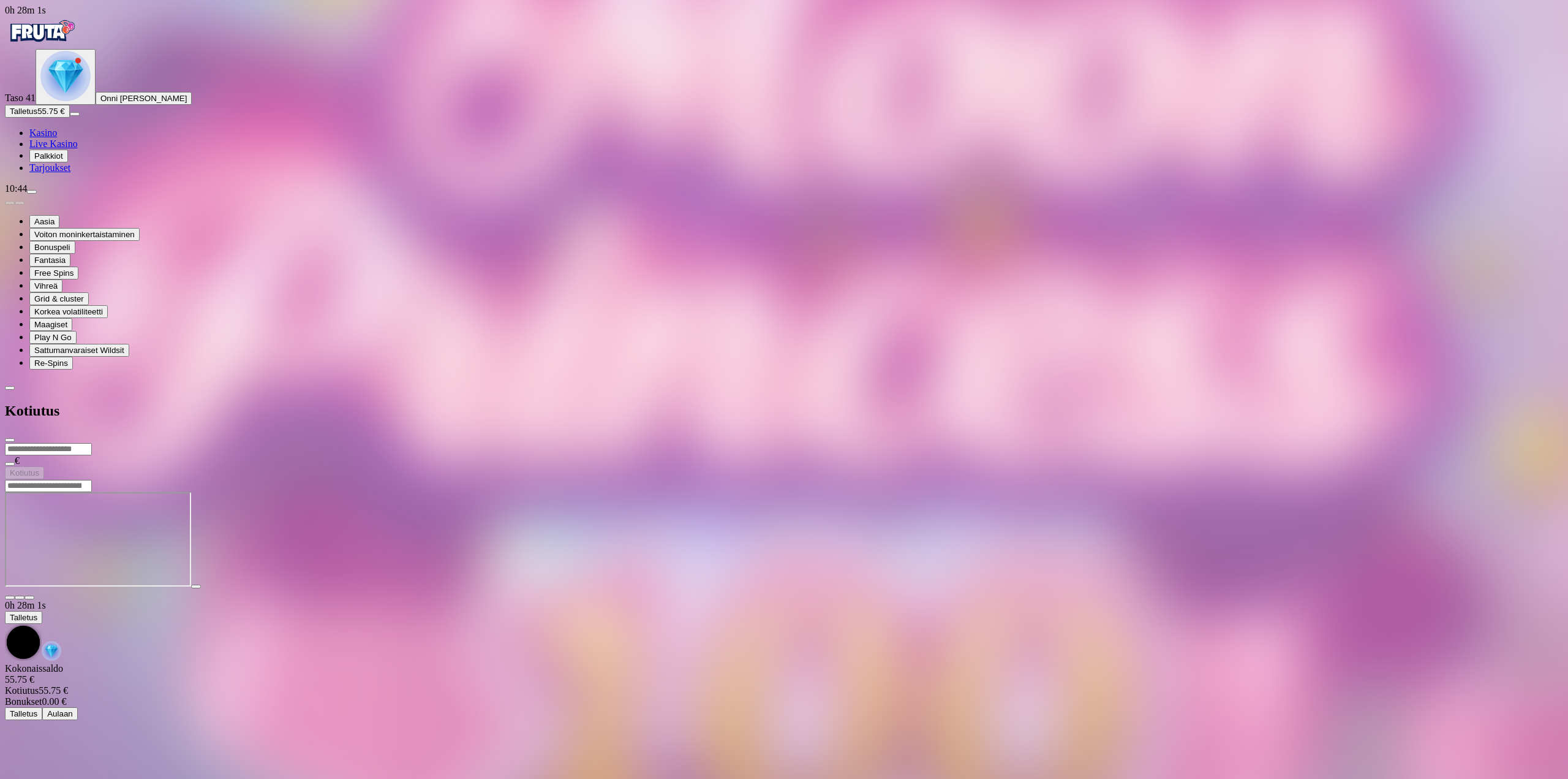
click at [92, 443] on input "number" at bounding box center [48, 449] width 87 height 12
type input "**"
click at [44, 466] on button "Kotiutus" at bounding box center [25, 473] width 39 height 13
drag, startPoint x: 410, startPoint y: 17, endPoint x: 753, endPoint y: 37, distance: 343.6
click at [10, 440] on span "close icon" at bounding box center [10, 440] width 0 height 0
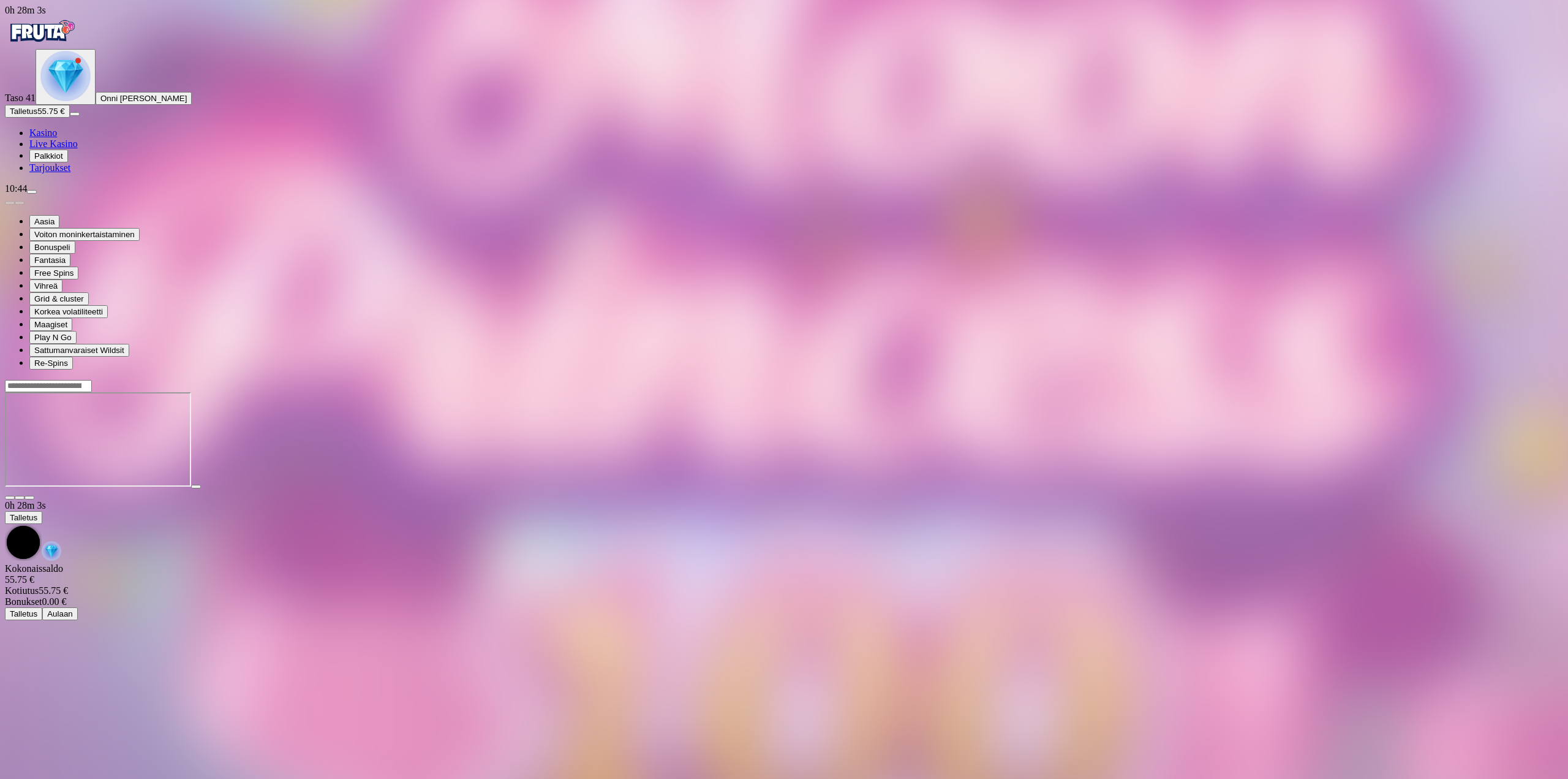
click at [1484, 379] on div at bounding box center [784, 439] width 1558 height 121
drag, startPoint x: 1479, startPoint y: 111, endPoint x: 1477, endPoint y: 184, distance: 73.0
click at [35, 496] on button "button" at bounding box center [29, 498] width 10 height 4
click at [37, 115] on span "Talletus" at bounding box center [23, 111] width 27 height 9
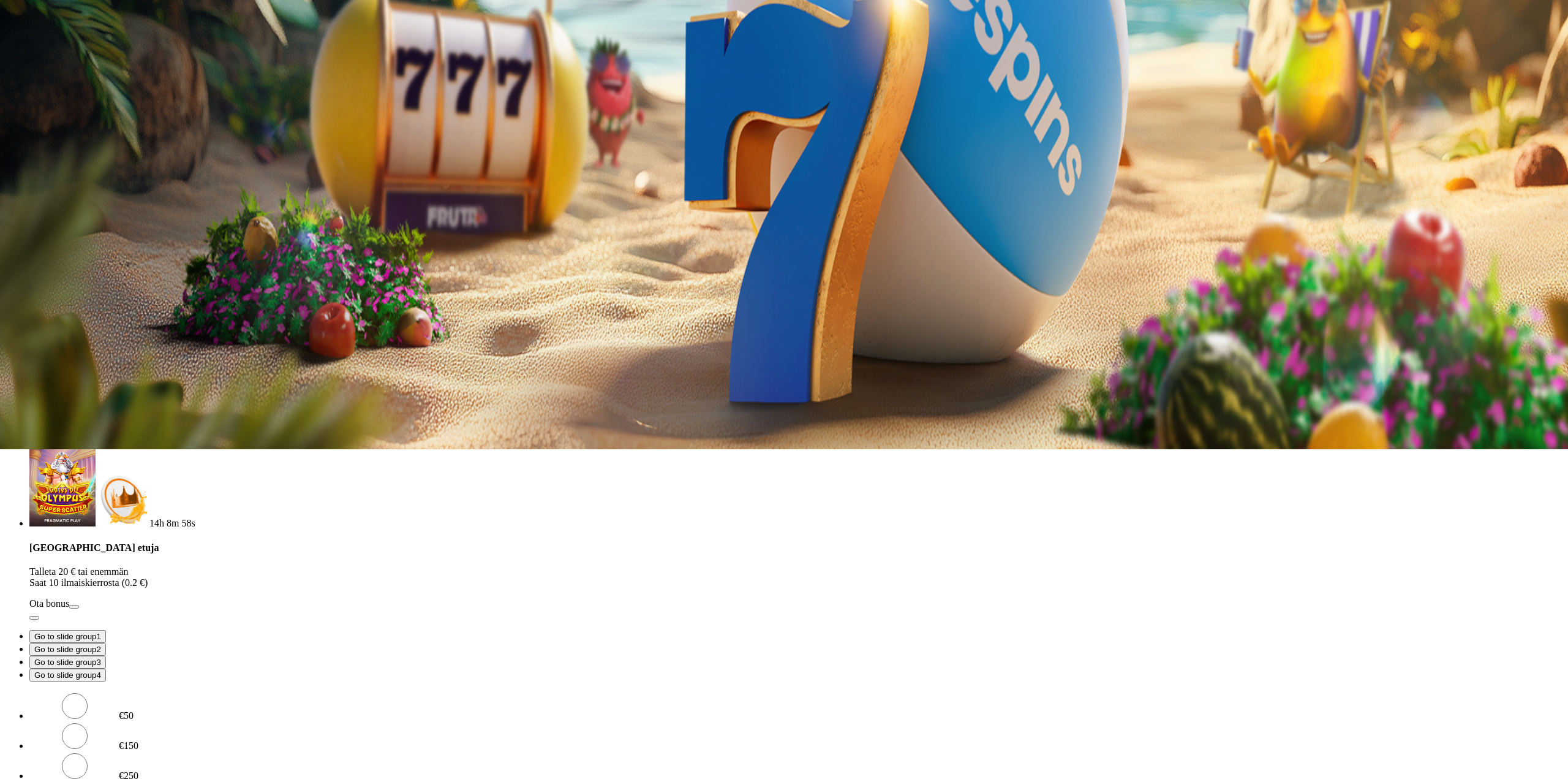
drag, startPoint x: 226, startPoint y: 95, endPoint x: 177, endPoint y: 104, distance: 49.8
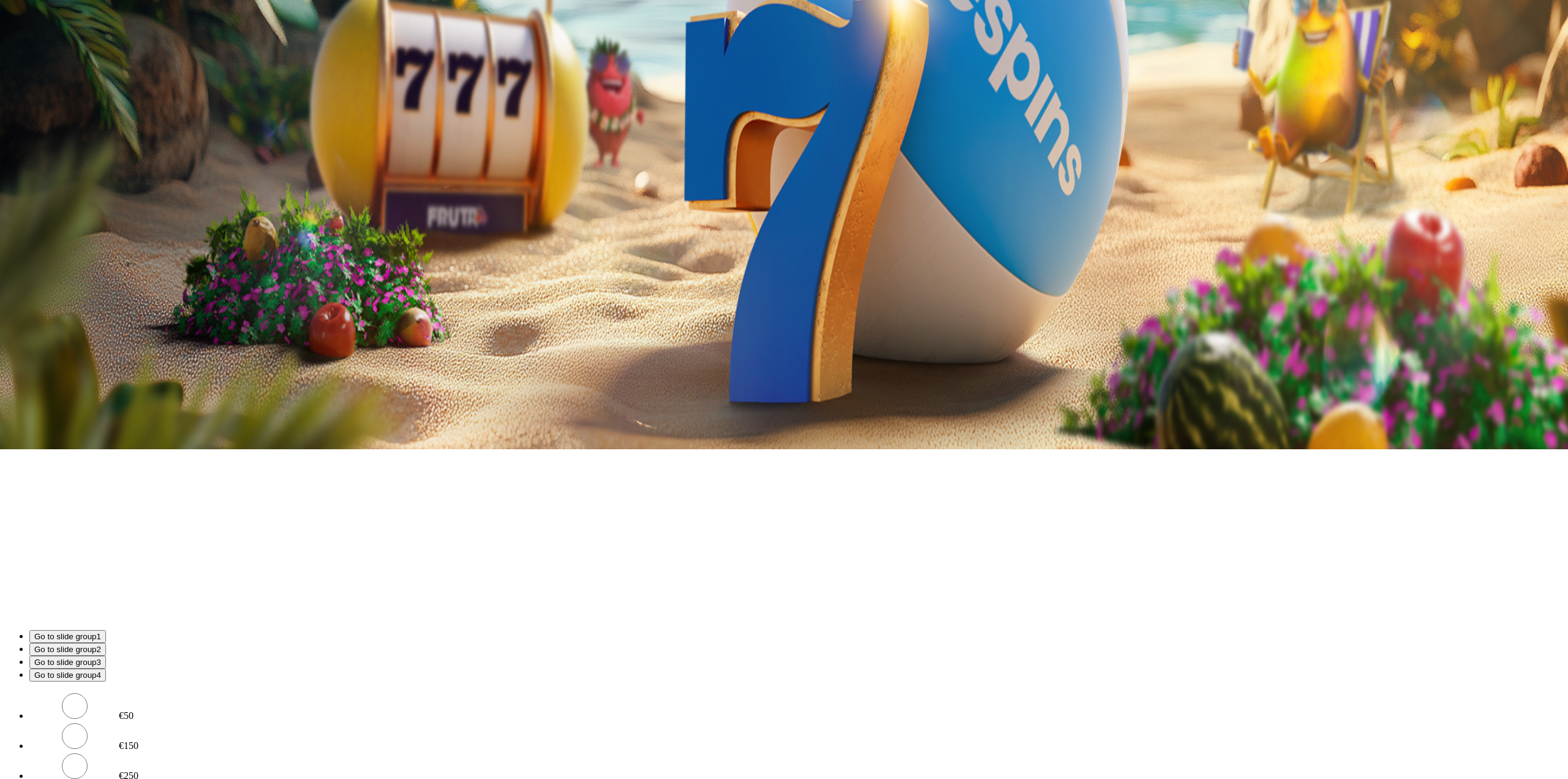
drag, startPoint x: 168, startPoint y: 261, endPoint x: 79, endPoint y: 251, distance: 89.6
click at [83, 251] on div "0h 34m 24s Taso 41 Onni Johannes Kauppinen 0.09 € Talletus 0.09 € Kasino Live K…" at bounding box center [784, 251] width 1558 height 1152
type input "**"
click at [188, 691] on form "€50 €150 €250 ** € TALLETA JA PELAA 200 kierrätysvapaata ilmaiskierrosta ensita…" at bounding box center [784, 759] width 1558 height 136
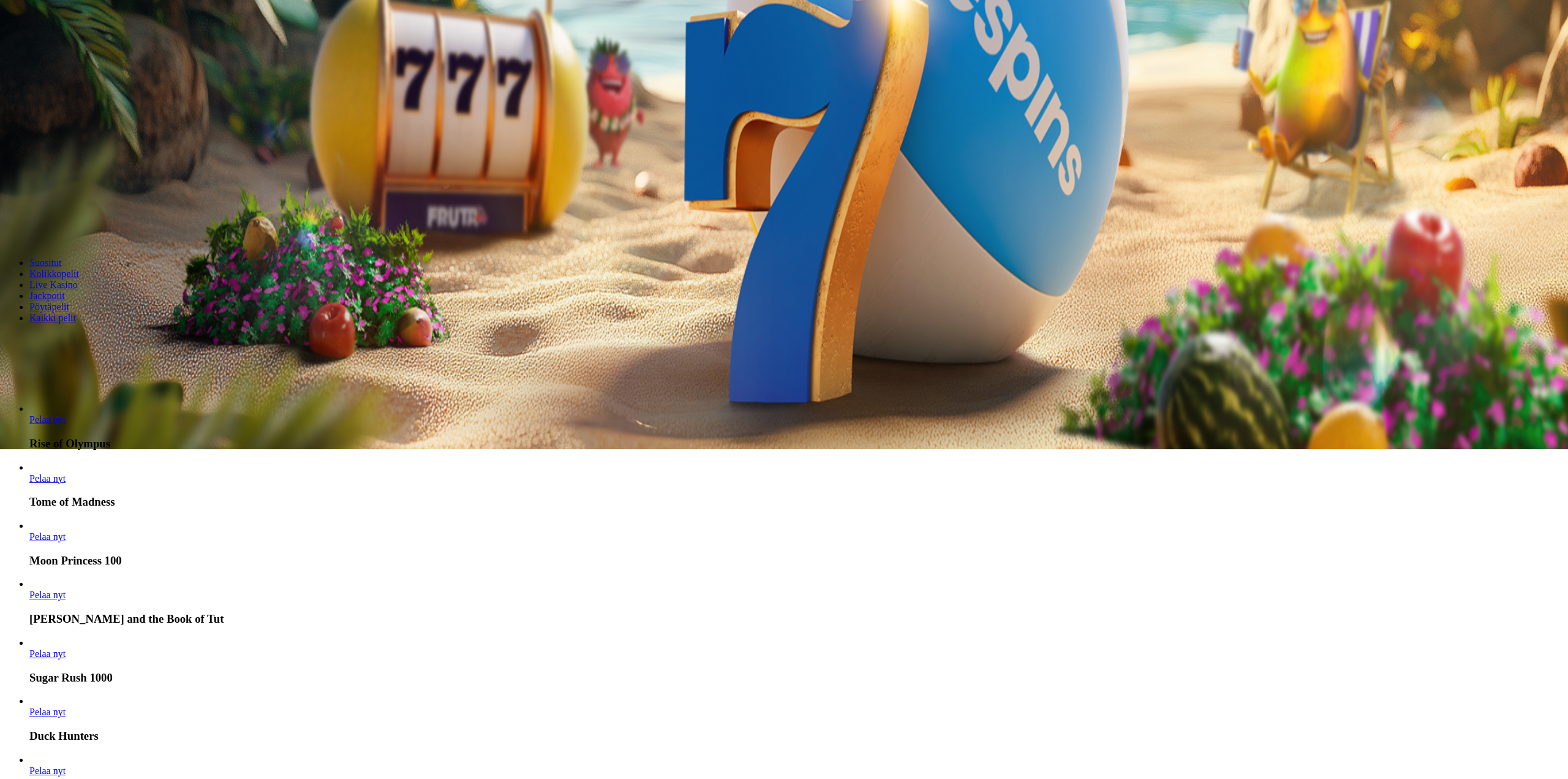
click at [517, 25] on div at bounding box center [784, 25] width 1558 height 0
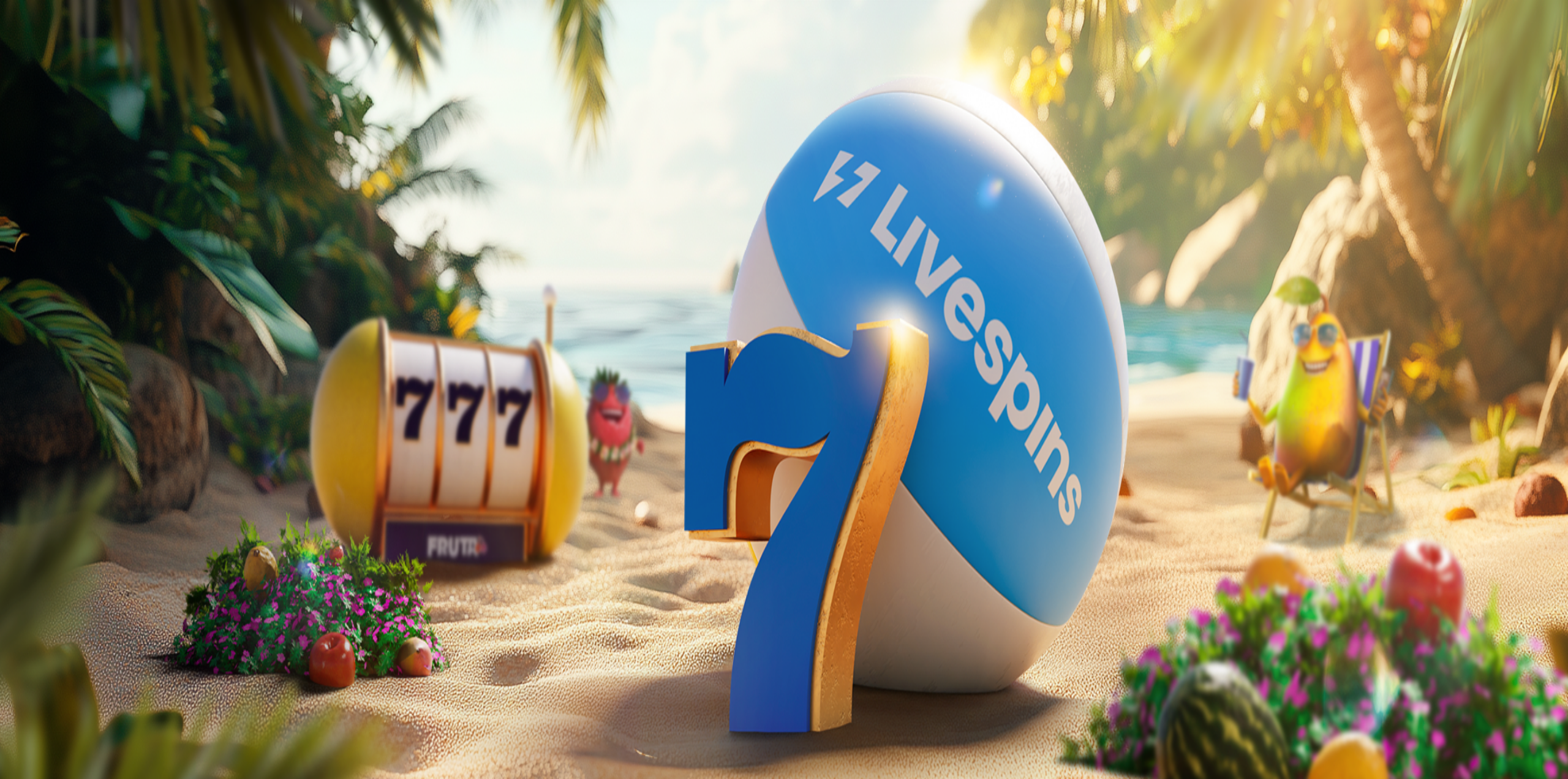
drag, startPoint x: 120, startPoint y: 260, endPoint x: 162, endPoint y: 262, distance: 42.0
click at [108, 260] on div "0h 34m 47s Taso 41 Onni [PERSON_NAME] 0.09 € Talletus 0.09 € Kasino Live Kasino…" at bounding box center [784, 581] width 1558 height 1152
type input "**"
click at [461, 288] on div at bounding box center [784, 288] width 1558 height 0
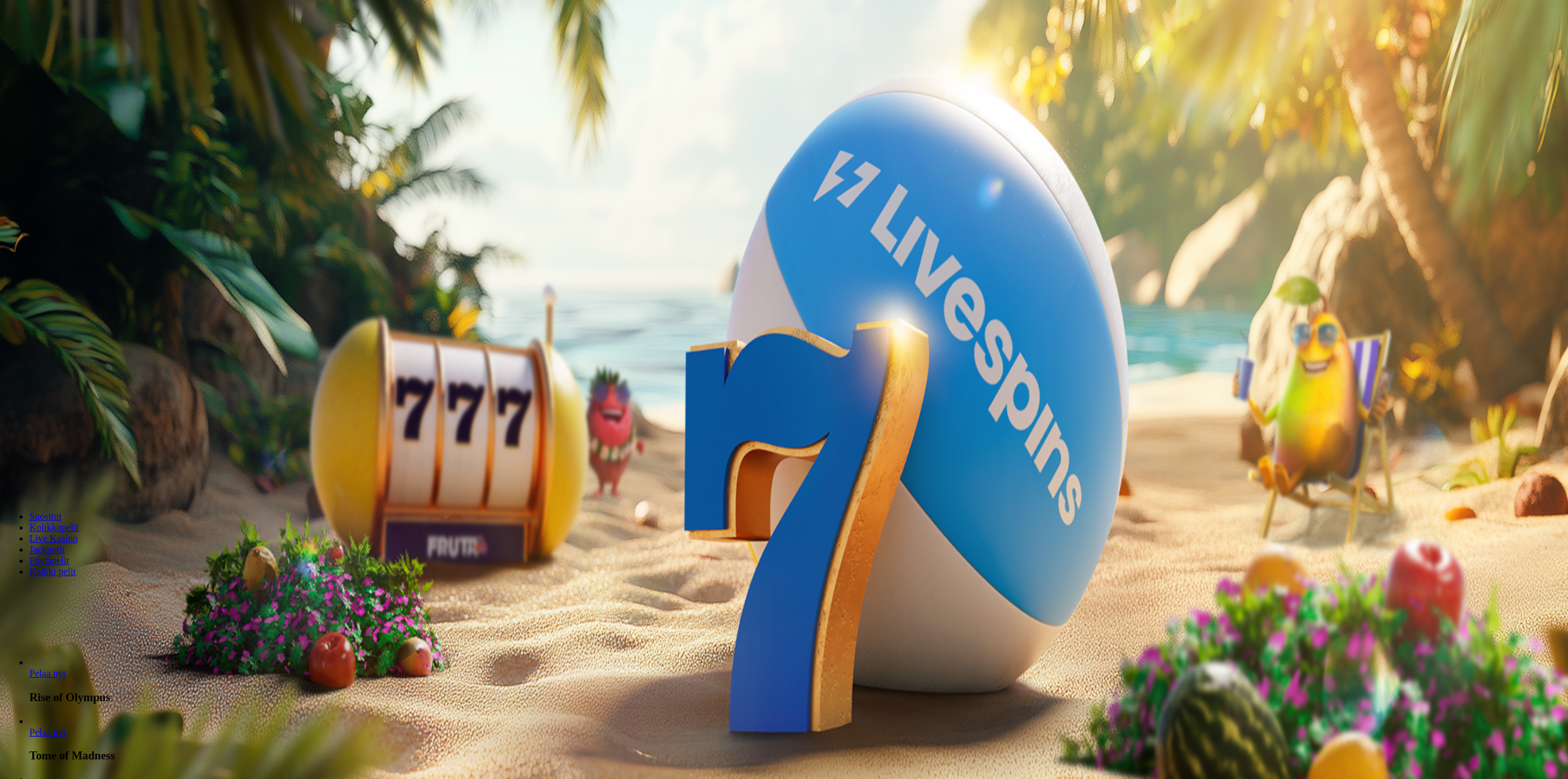
click at [457, 288] on div at bounding box center [784, 288] width 1558 height 0
click at [1473, 288] on div at bounding box center [784, 288] width 1558 height 0
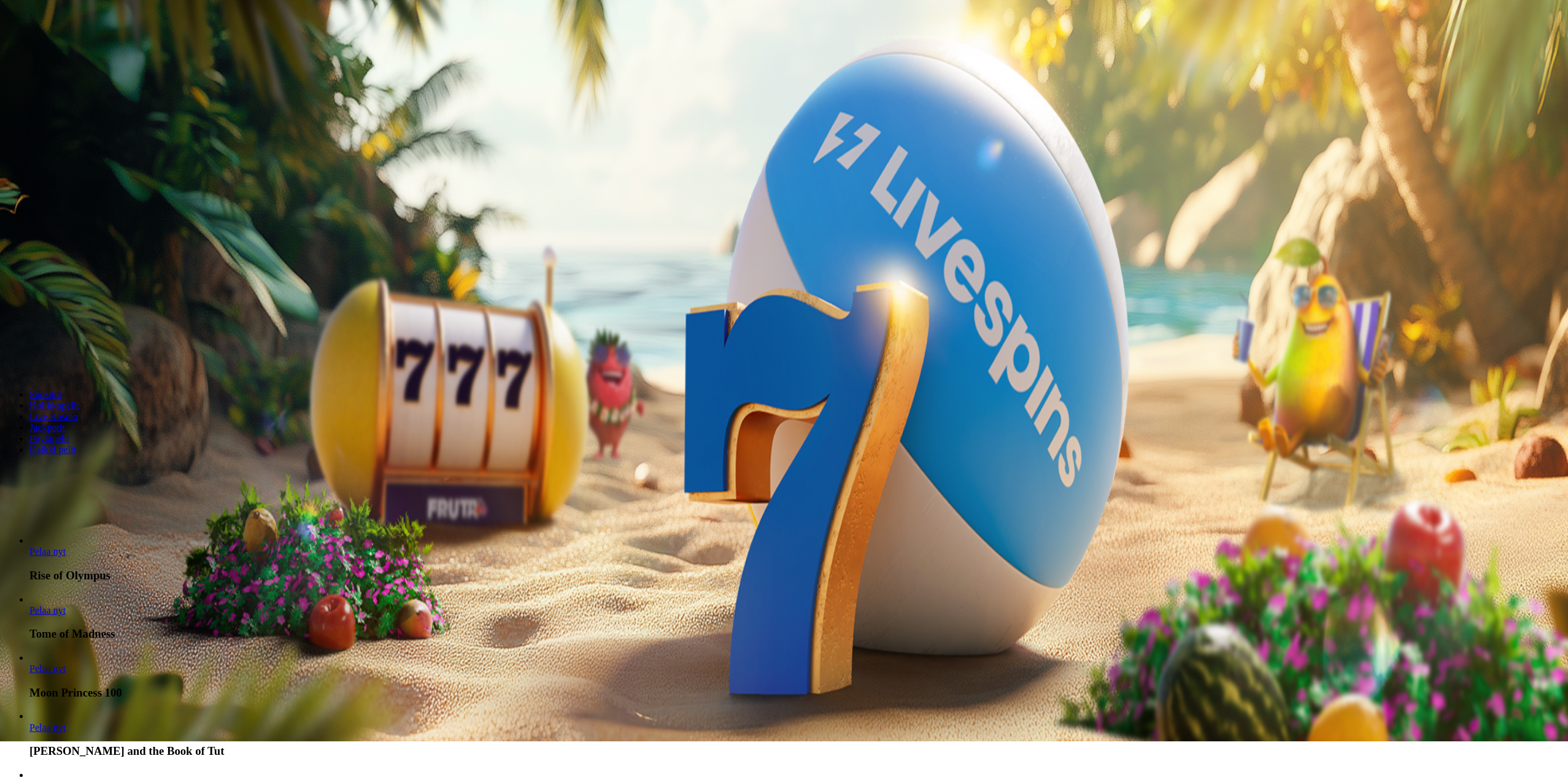
scroll to position [184, 0]
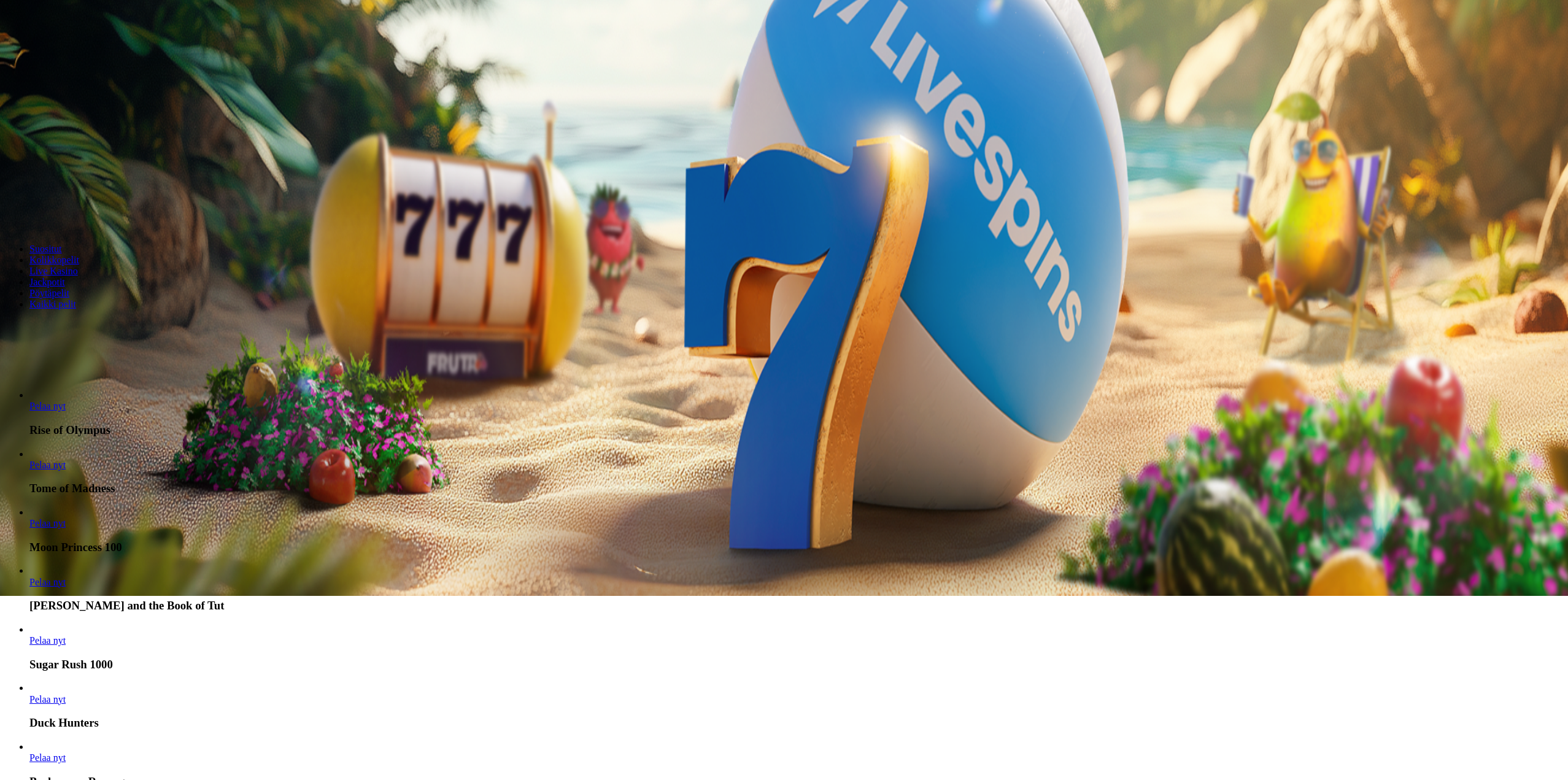
click at [65, 470] on link "Pelaa nyt" at bounding box center [47, 464] width 36 height 10
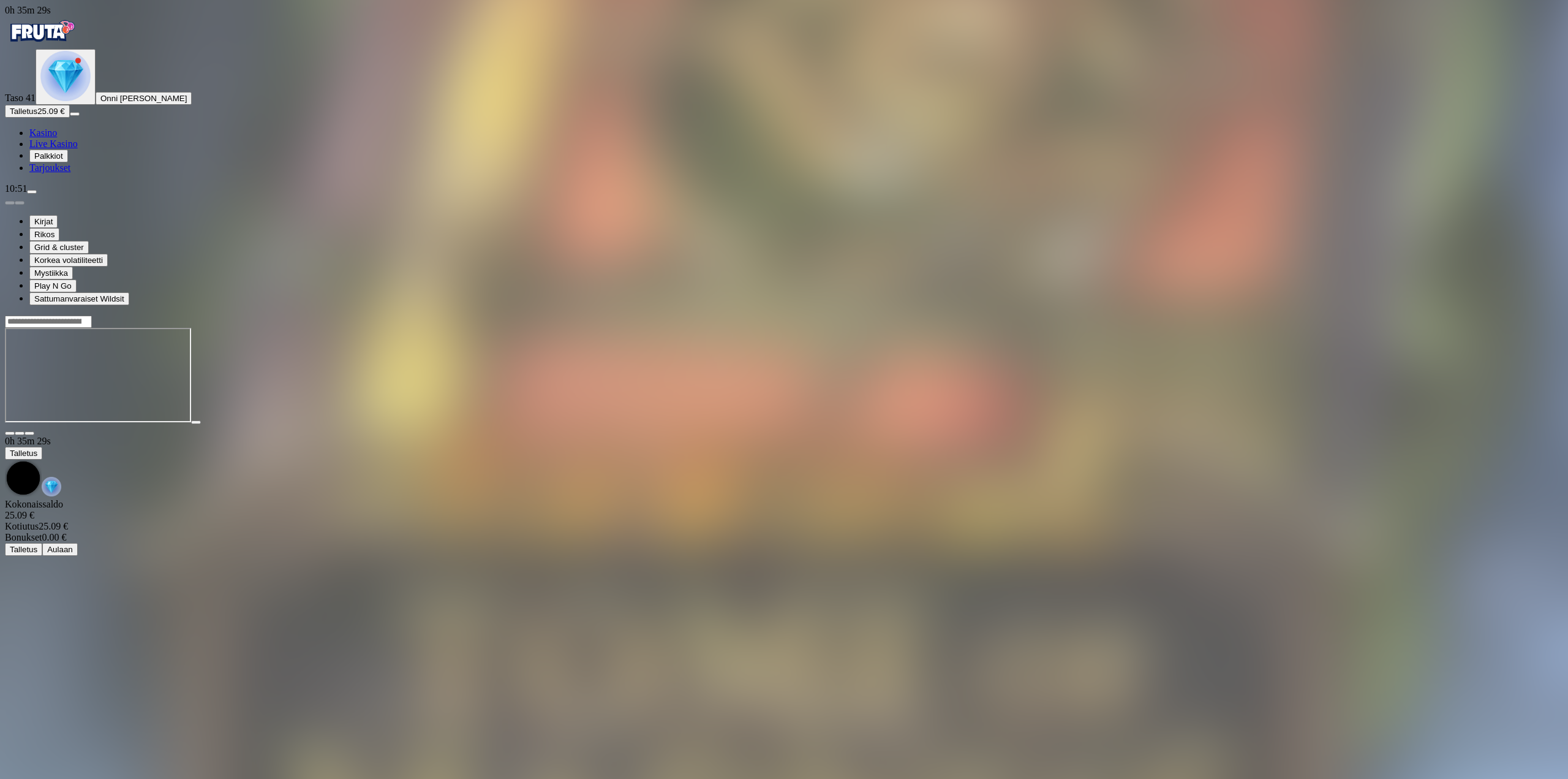
click at [35, 431] on button "button" at bounding box center [29, 433] width 10 height 4
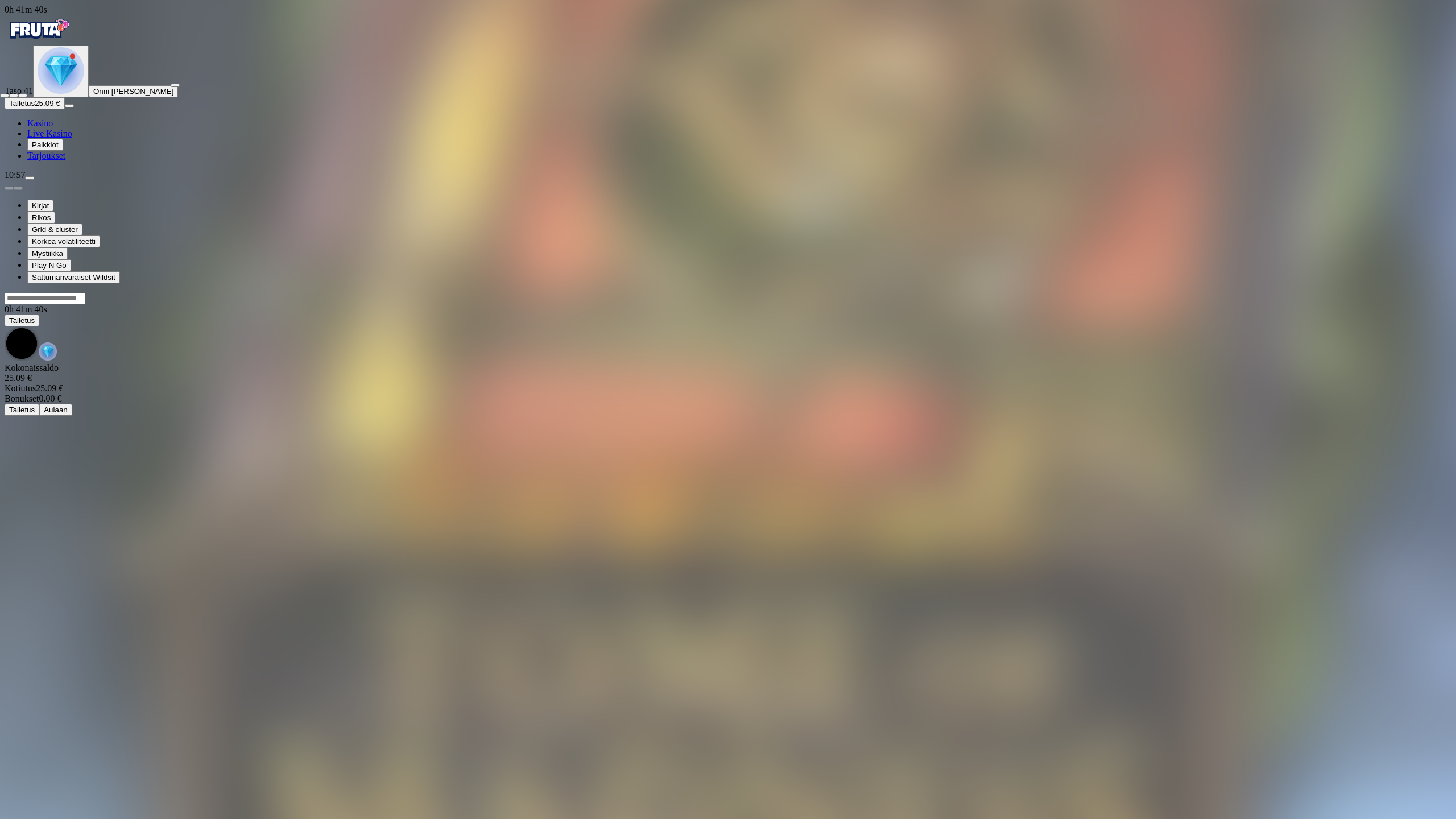
click at [23, 96] on span "fullscreen-exit icon" at bounding box center [23, 96] width 0 height 0
